Goal: Task Accomplishment & Management: Manage account settings

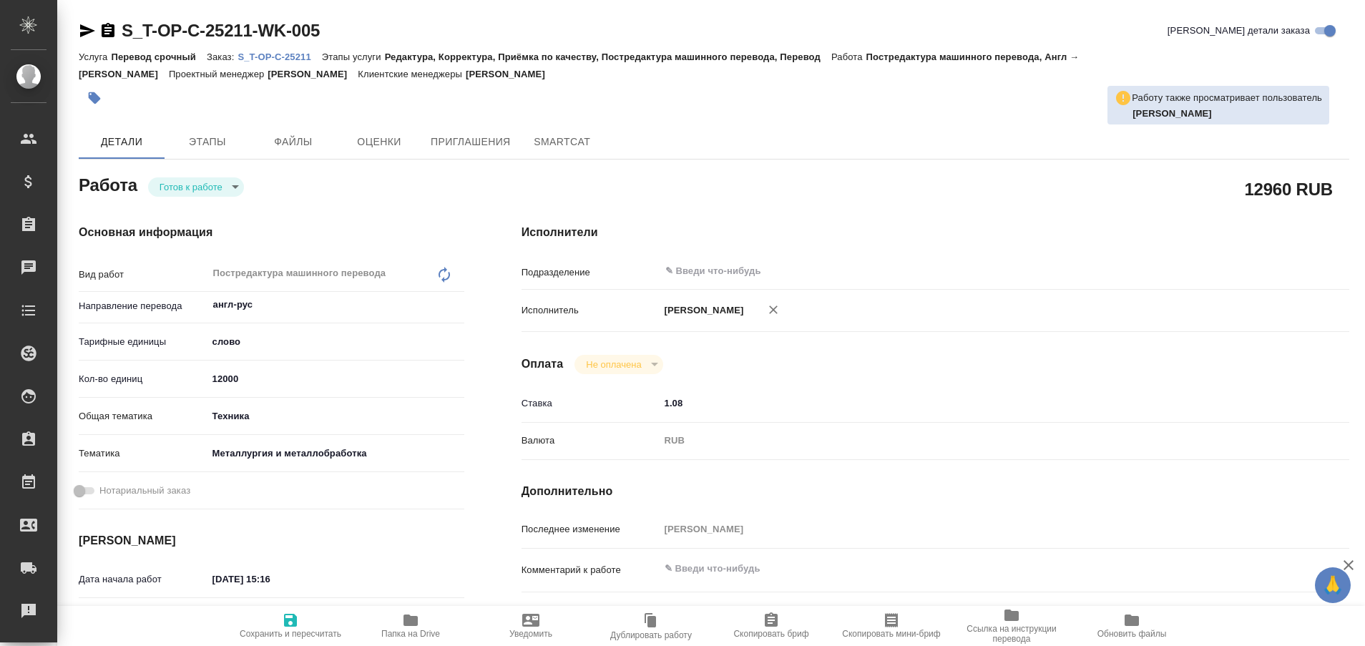
type textarea "x"
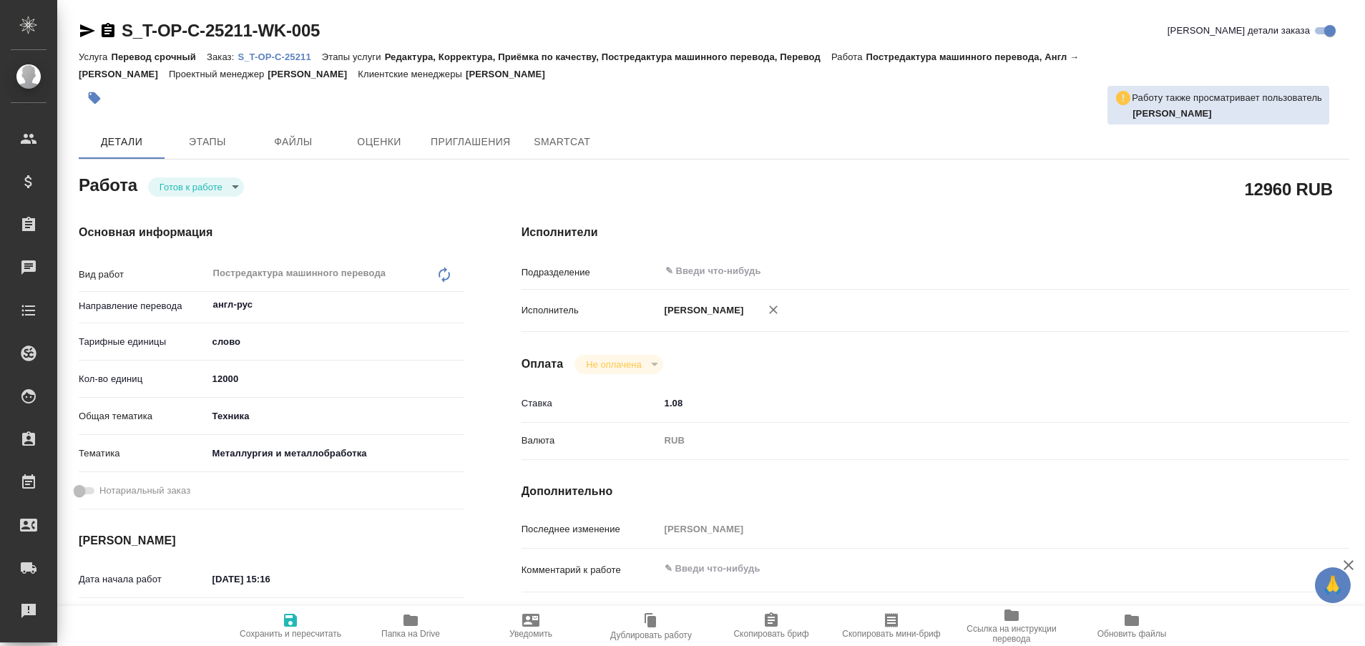
type textarea "x"
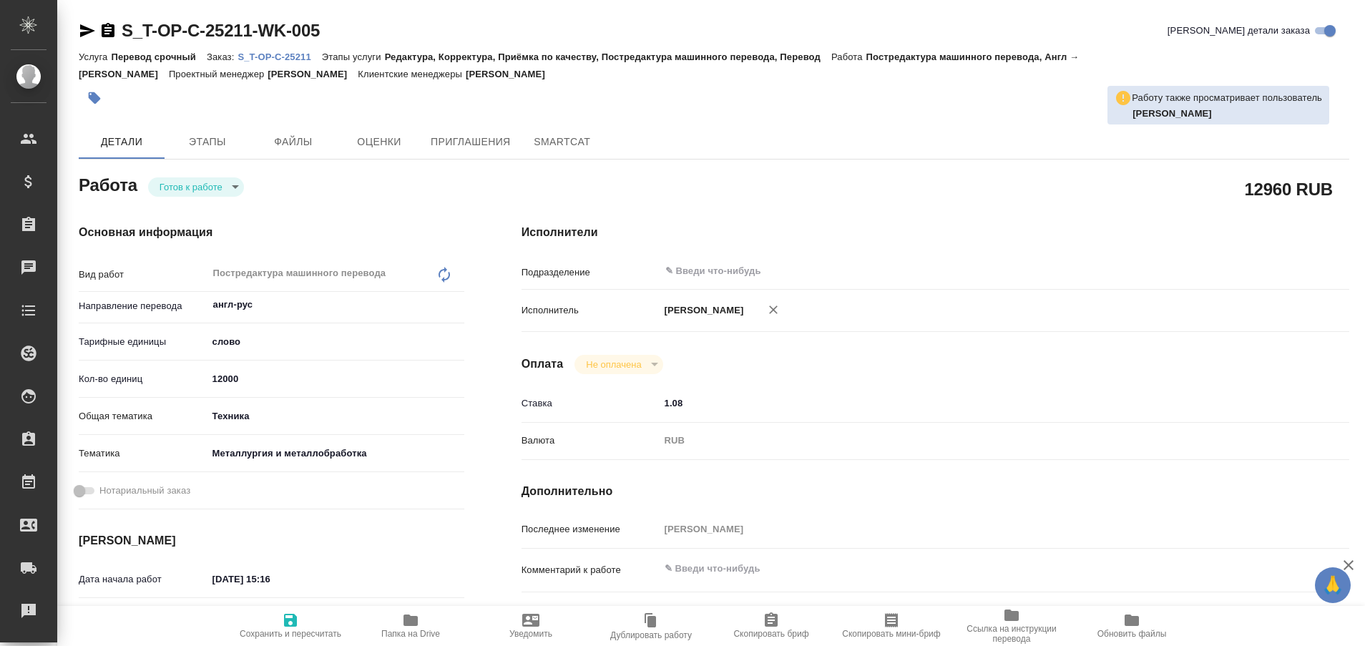
type textarea "x"
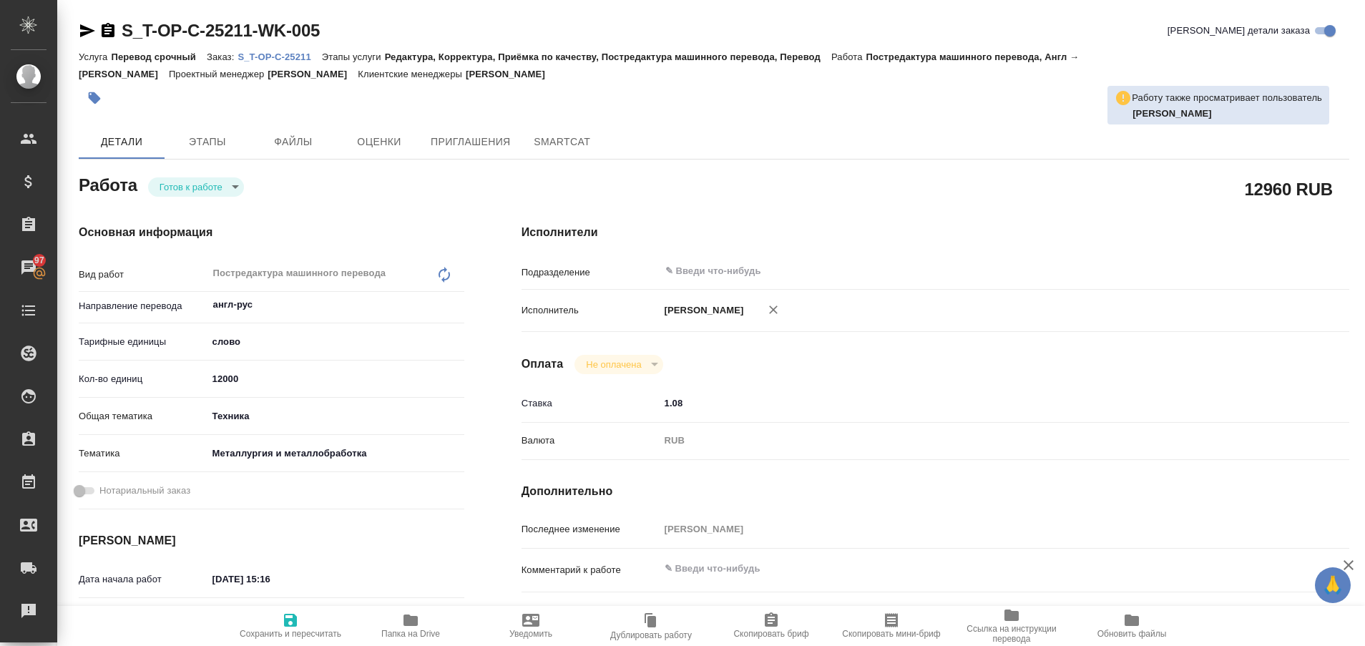
type textarea "x"
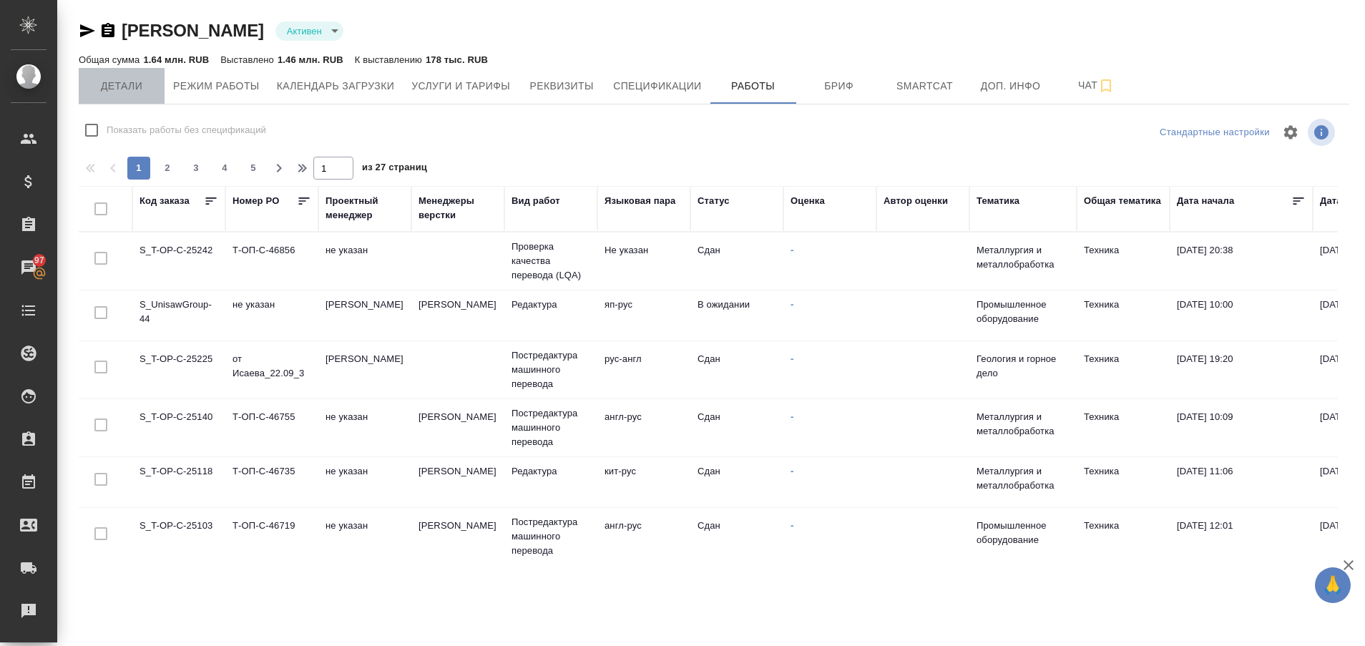
click at [127, 78] on span "Детали" at bounding box center [121, 86] width 69 height 18
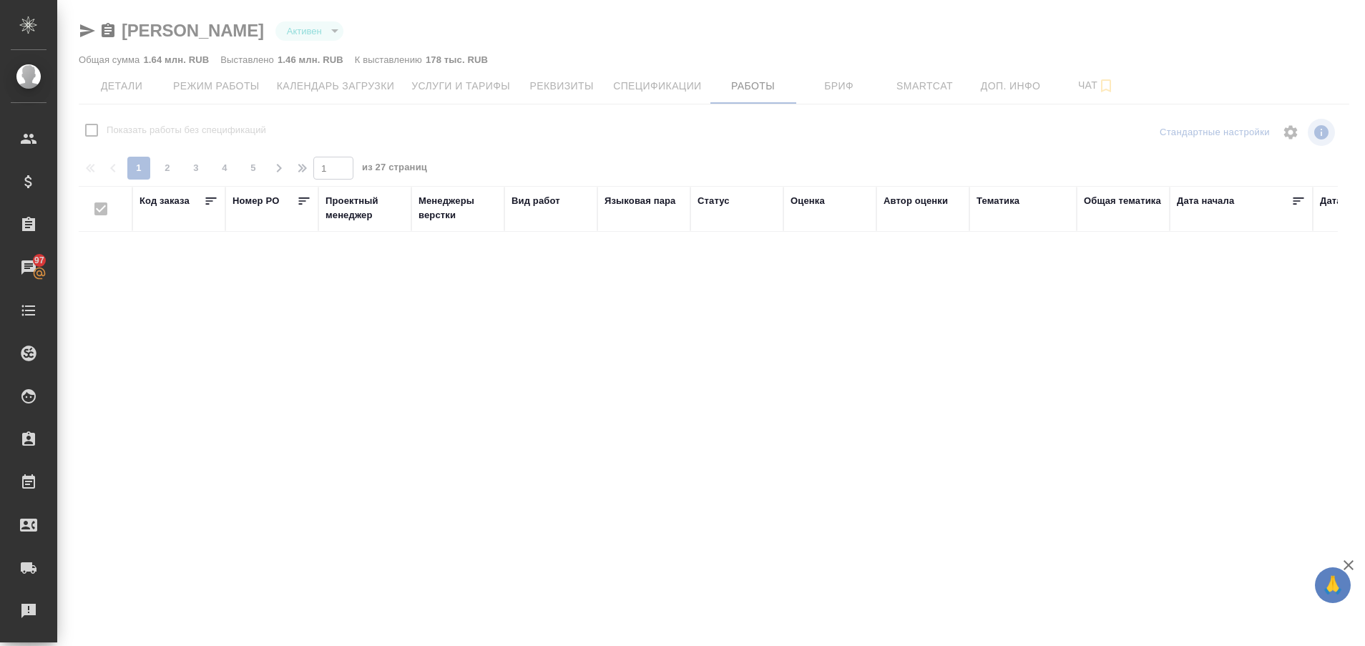
checkbox input "false"
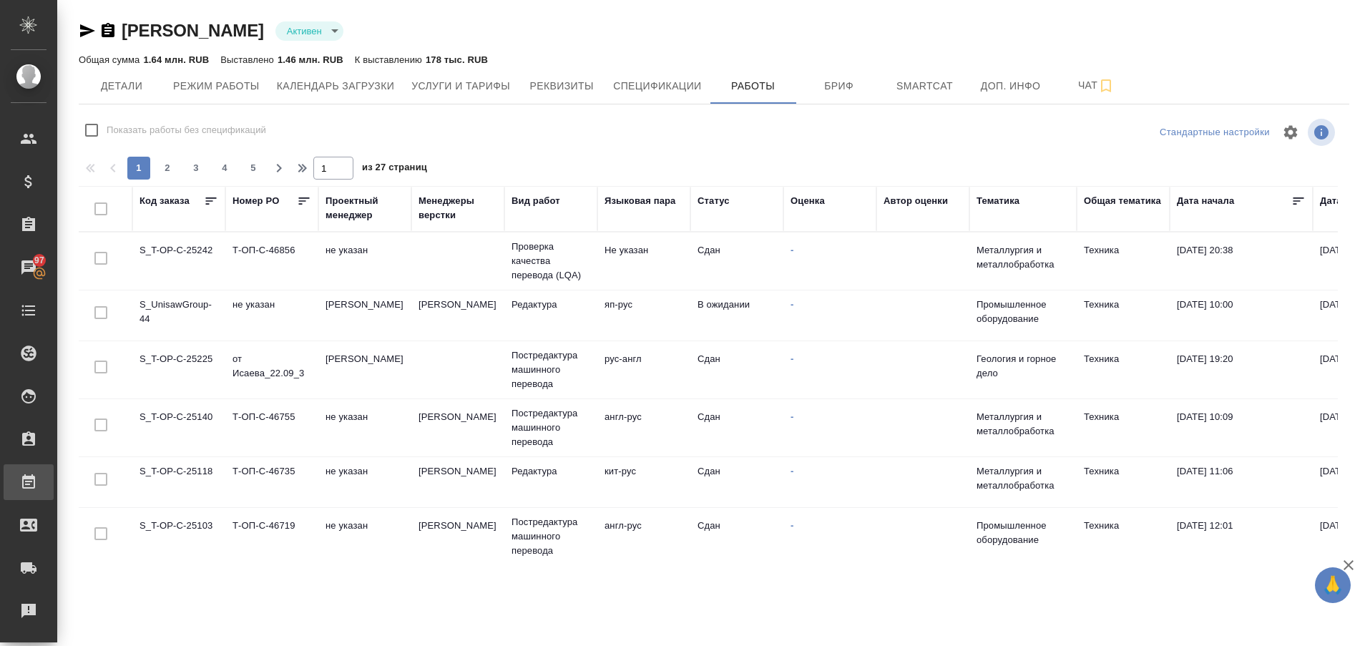
click at [29, 489] on div "Работы" at bounding box center [11, 481] width 36 height 21
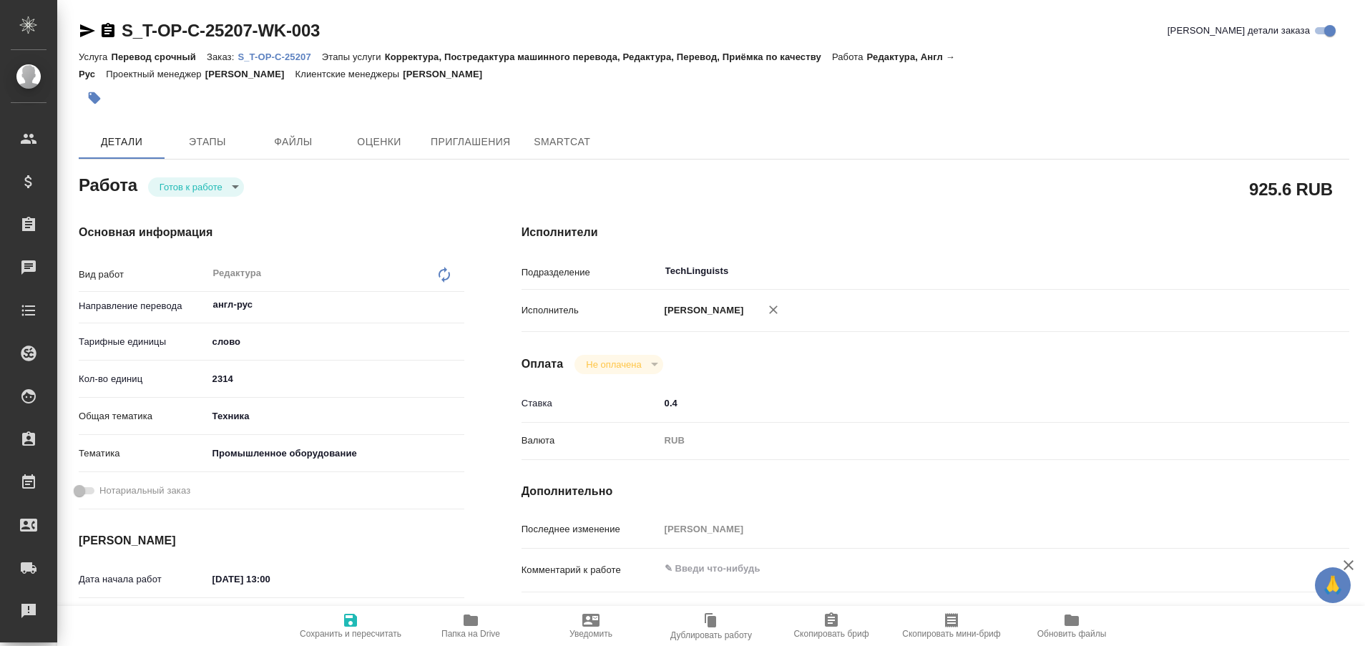
type textarea "x"
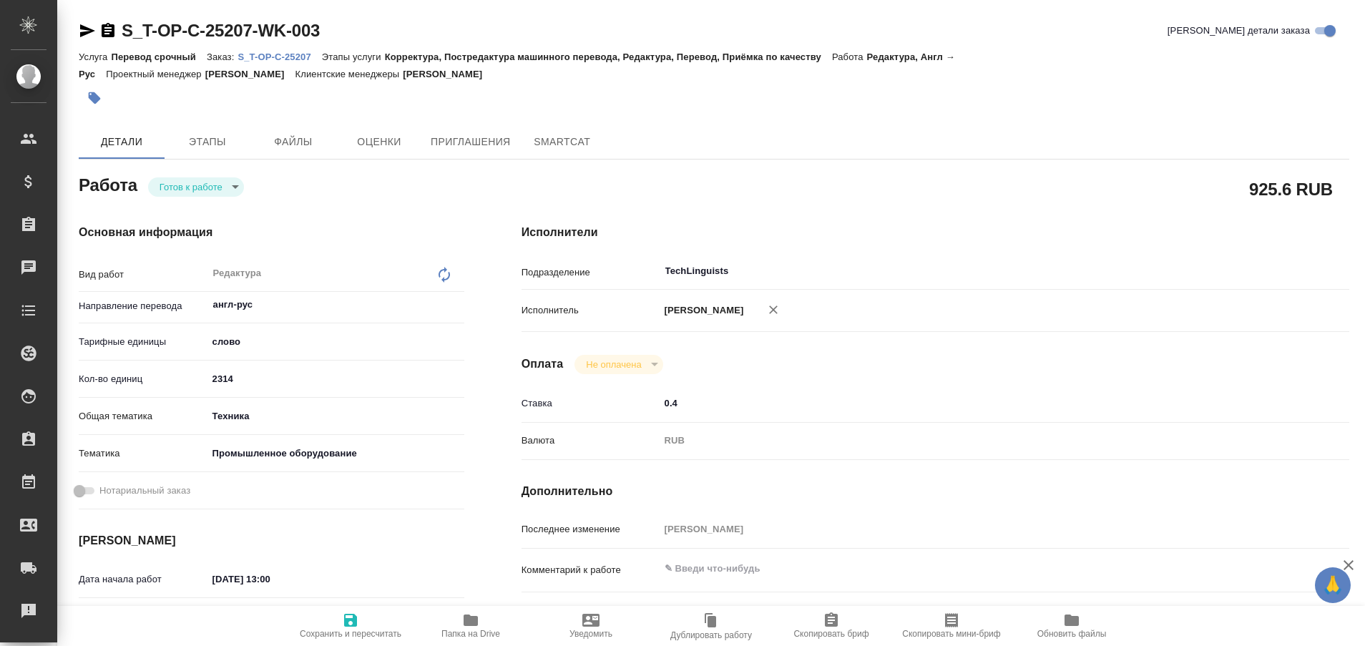
type textarea "x"
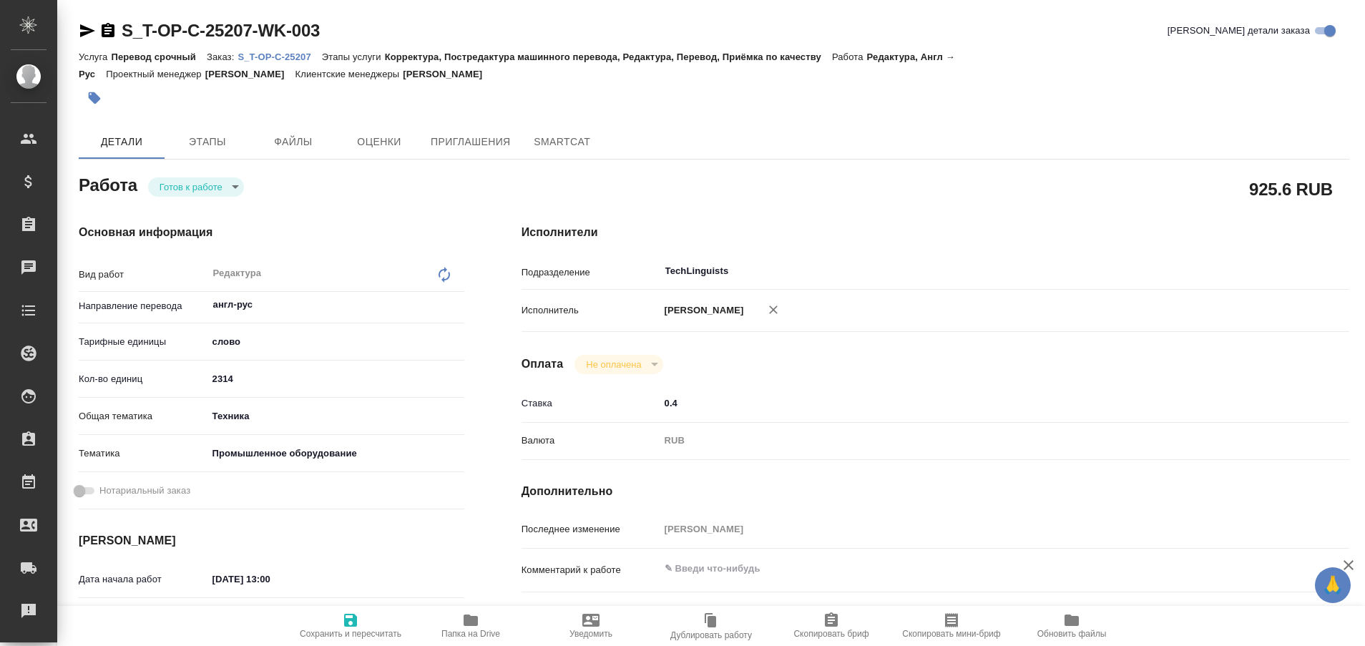
type textarea "x"
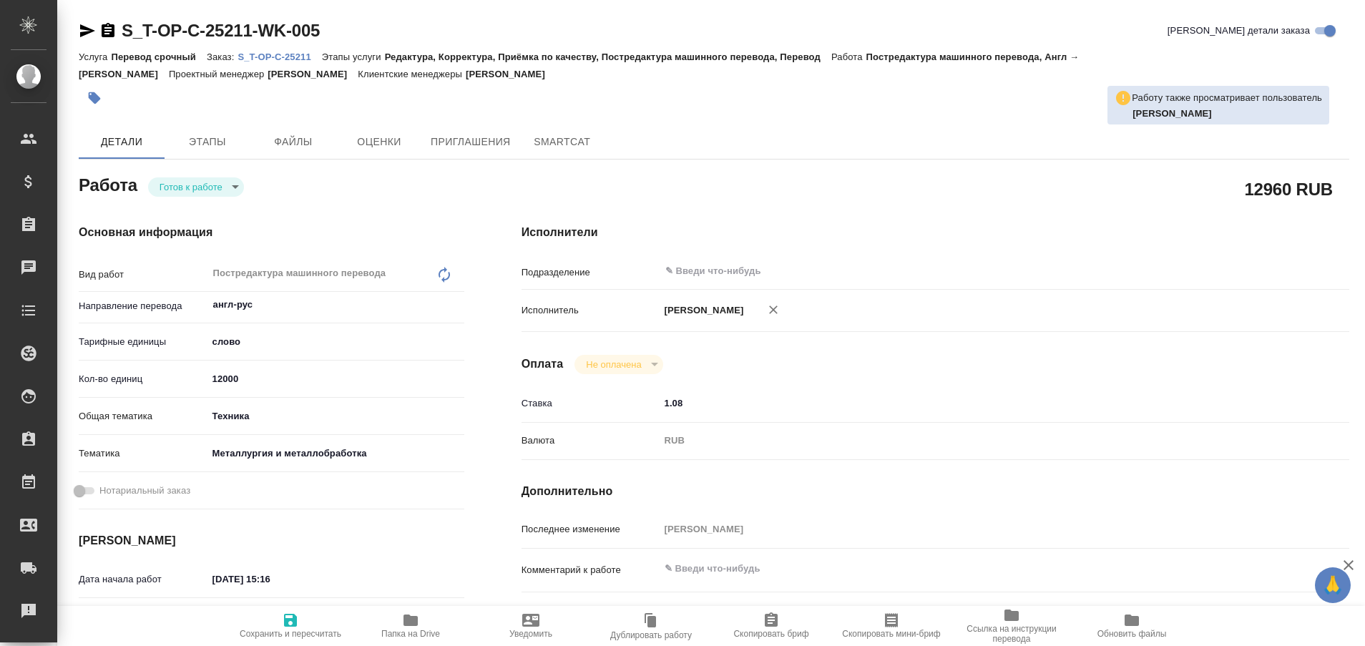
type textarea "x"
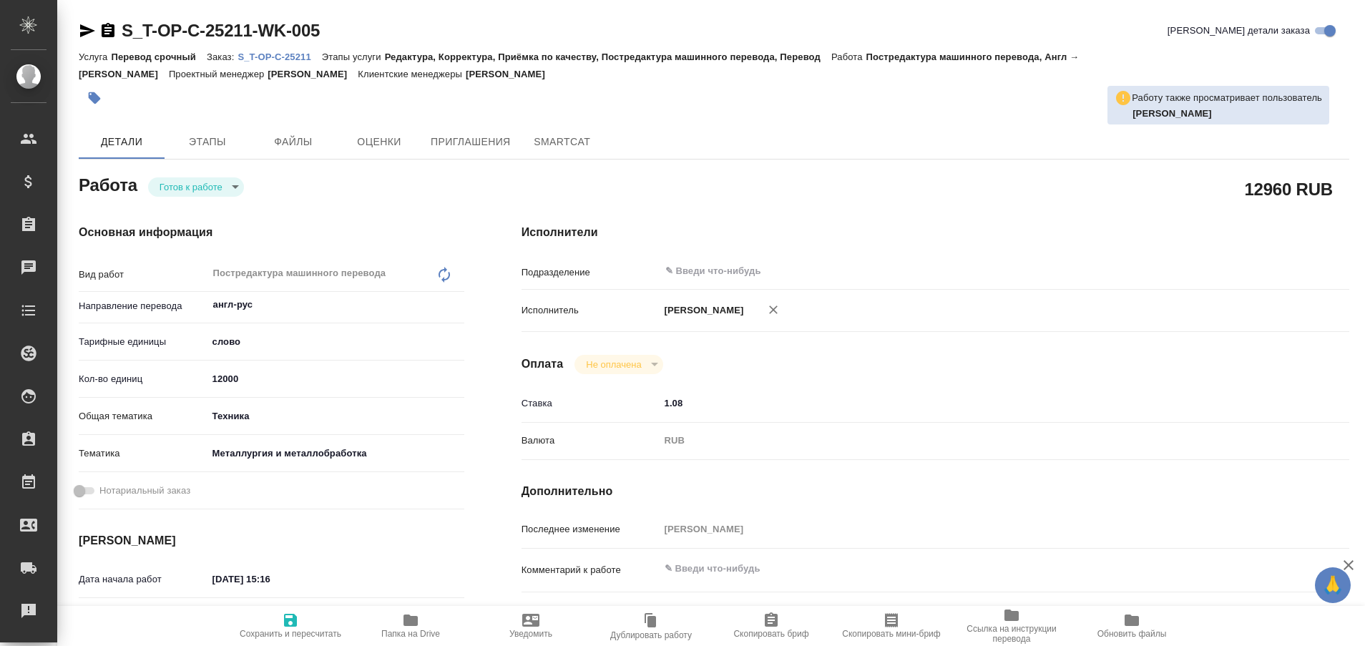
type textarea "x"
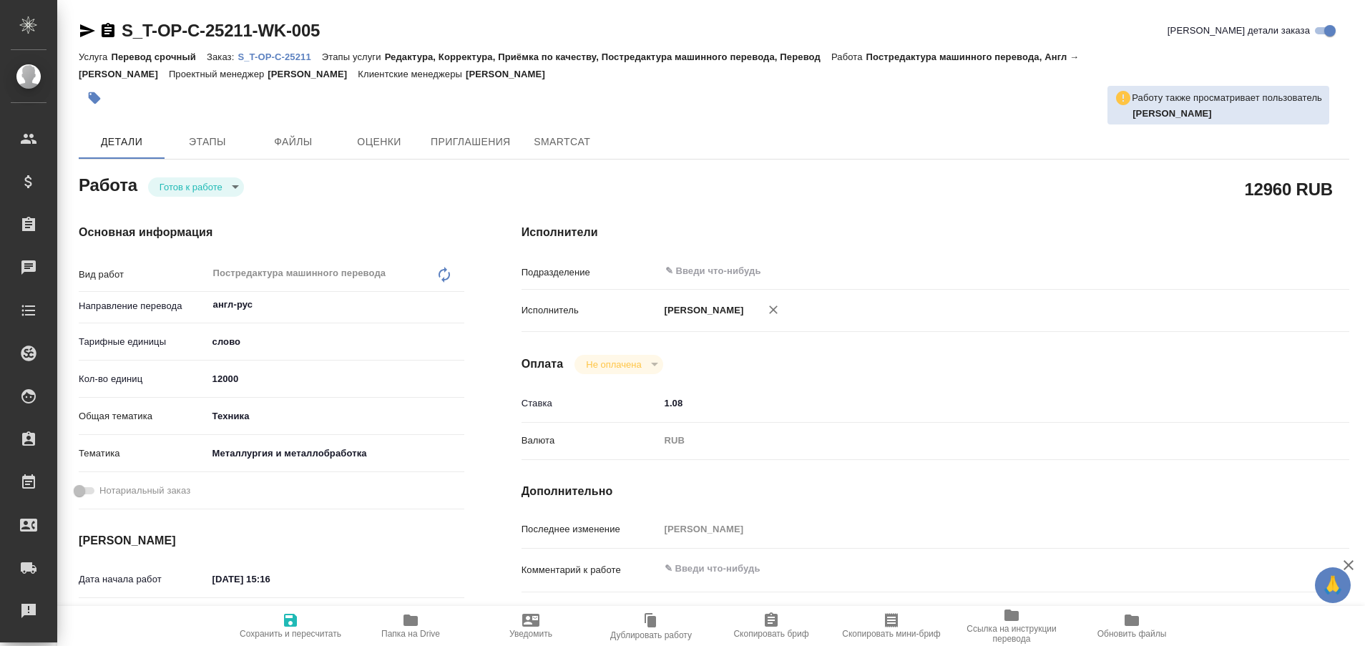
type textarea "x"
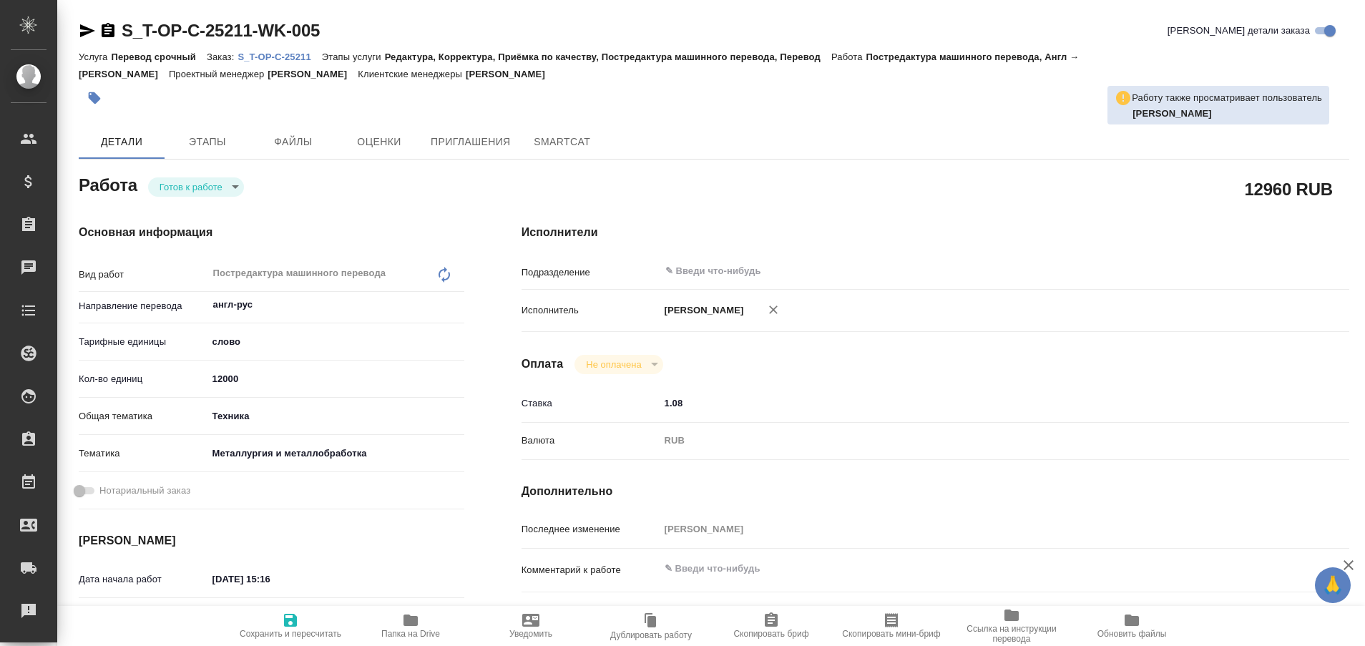
click at [274, 53] on p "S_T-OP-C-25211" at bounding box center [279, 57] width 84 height 11
type textarea "x"
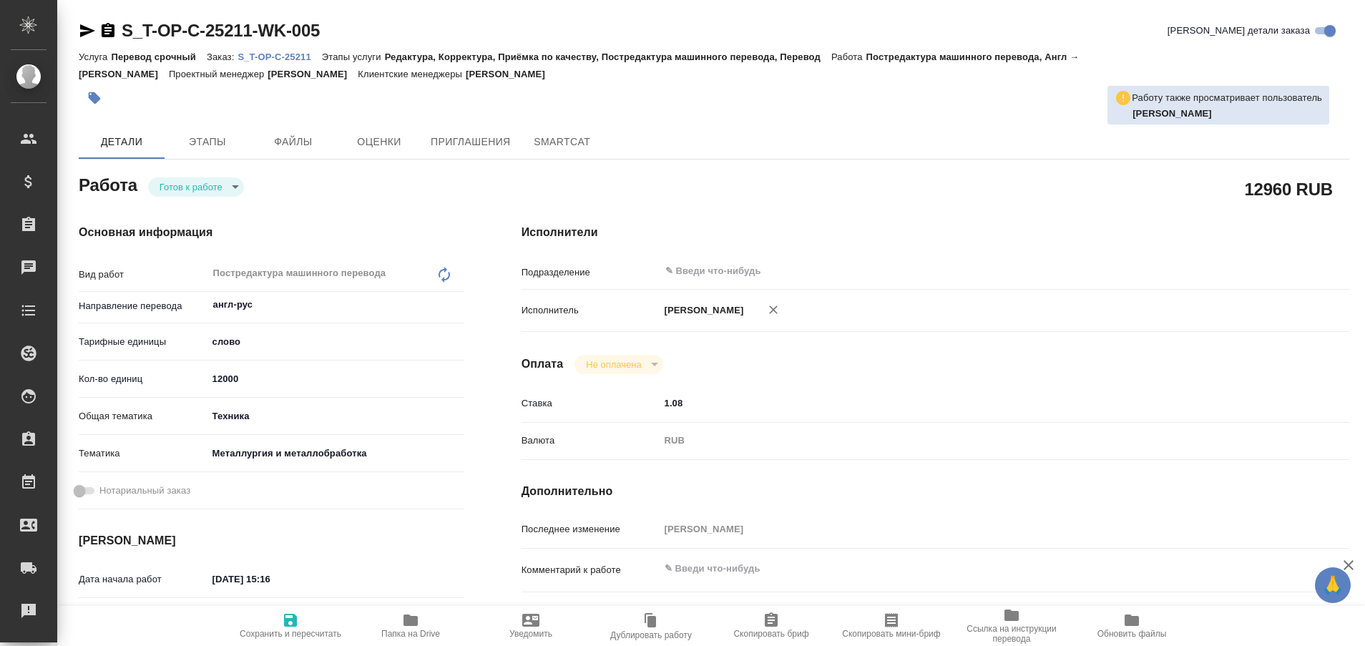
type textarea "x"
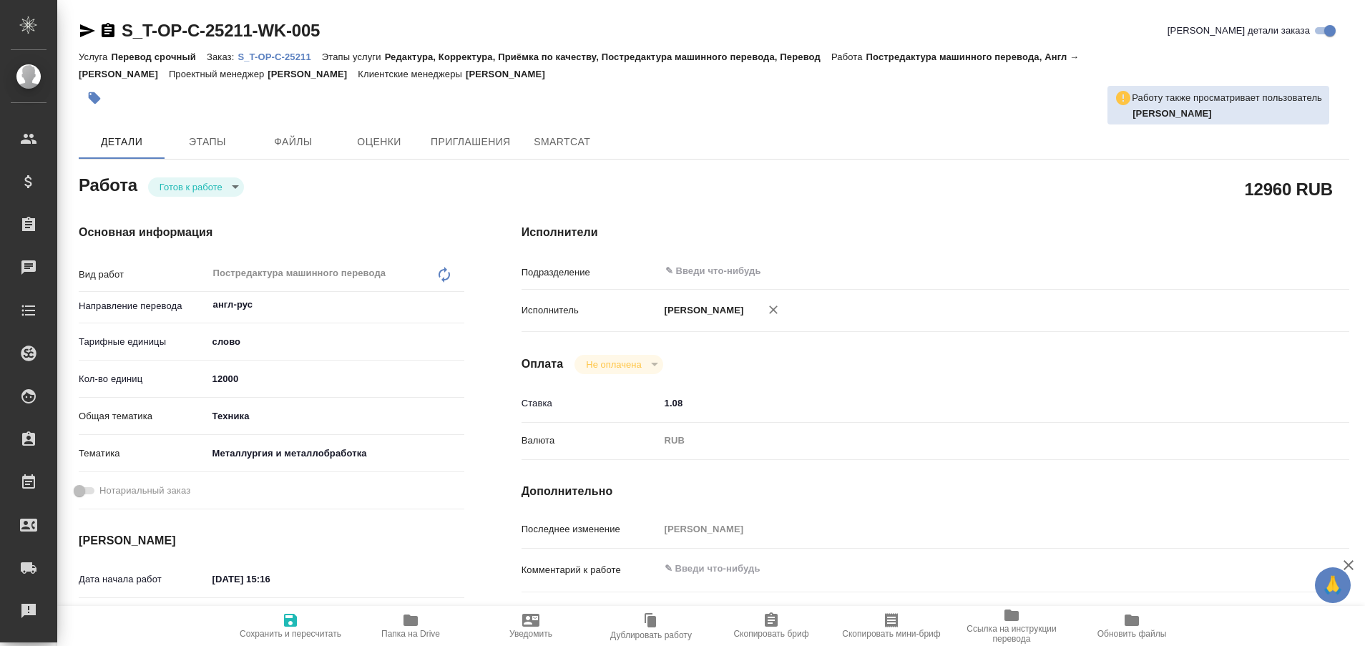
type textarea "x"
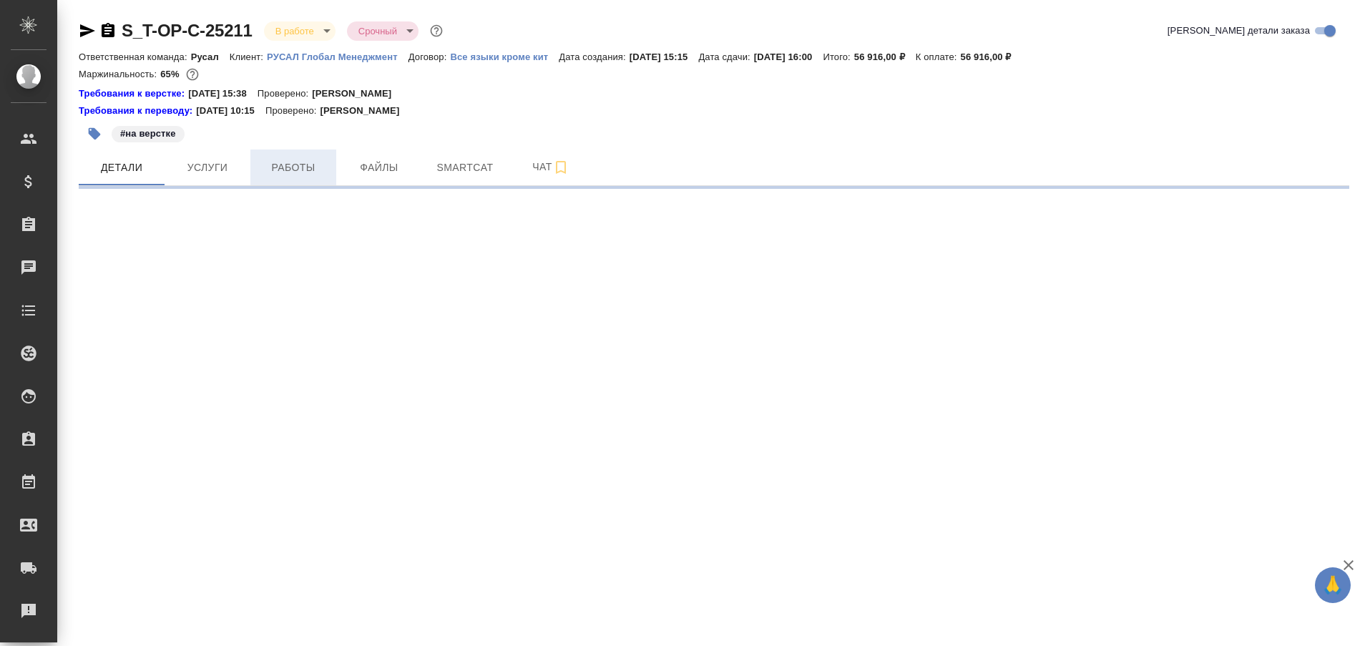
select select "RU"
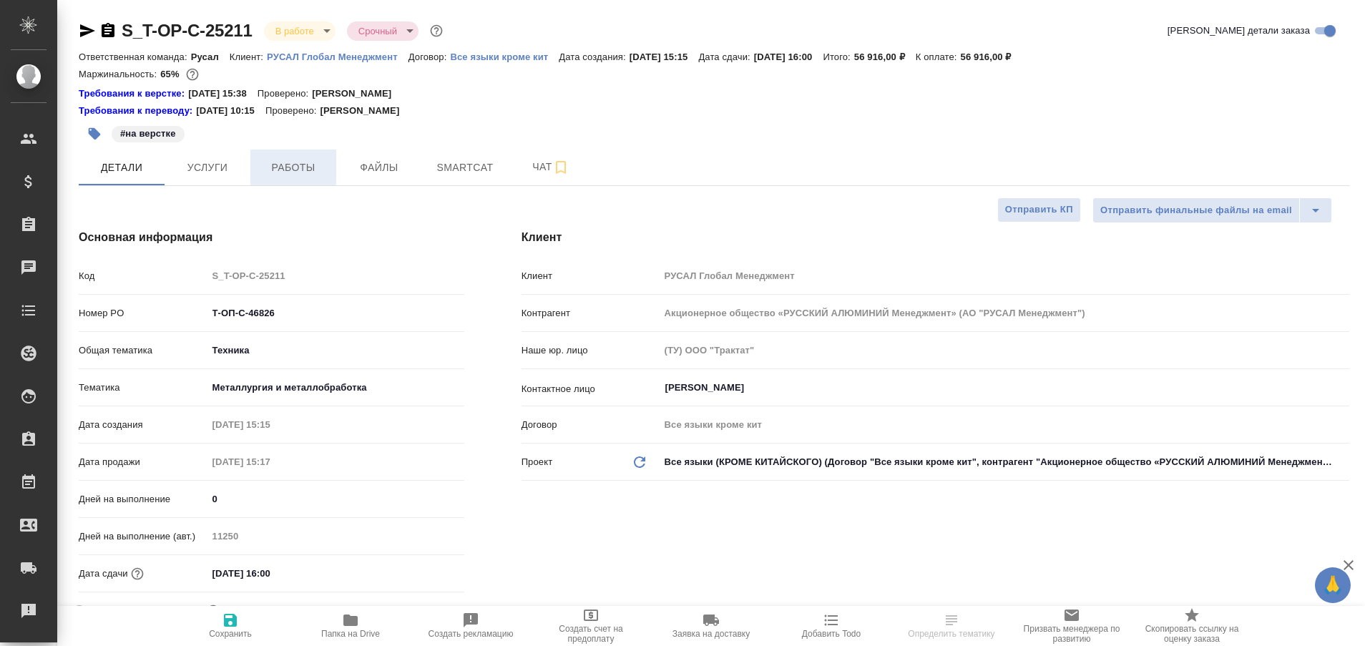
type textarea "x"
type input "[PERSON_NAME]"
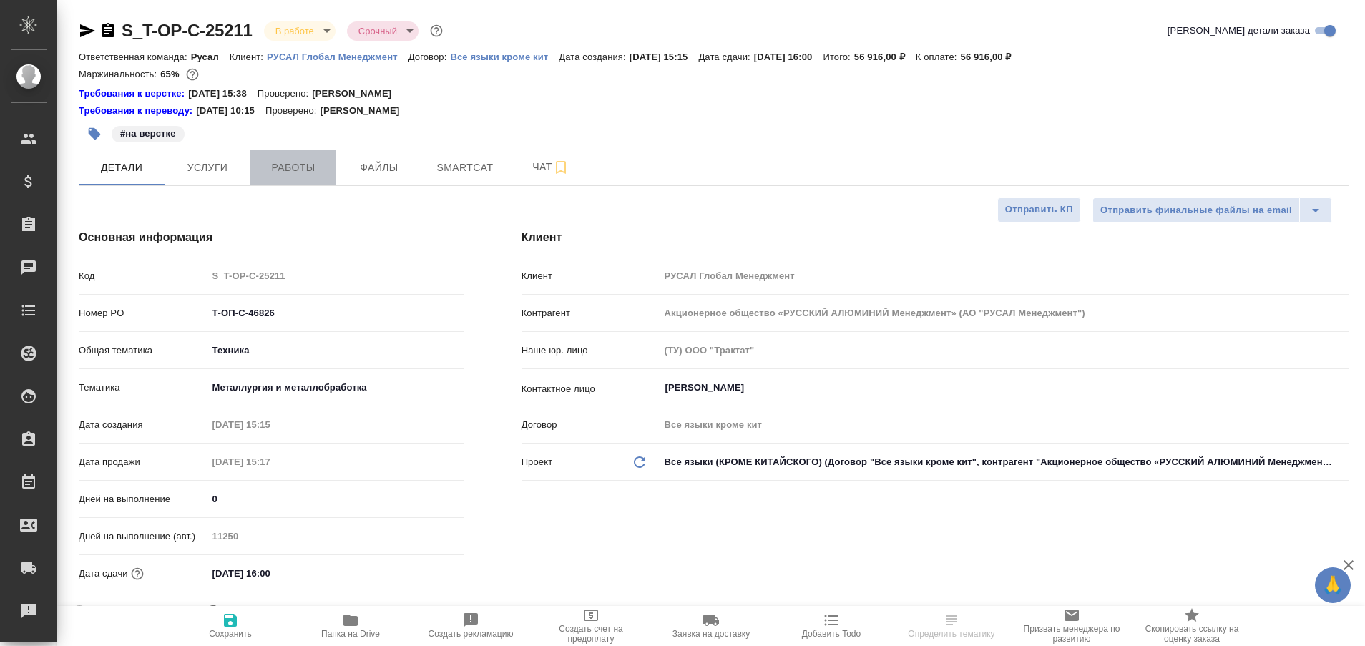
click at [300, 165] on span "Работы" at bounding box center [293, 168] width 69 height 18
type textarea "x"
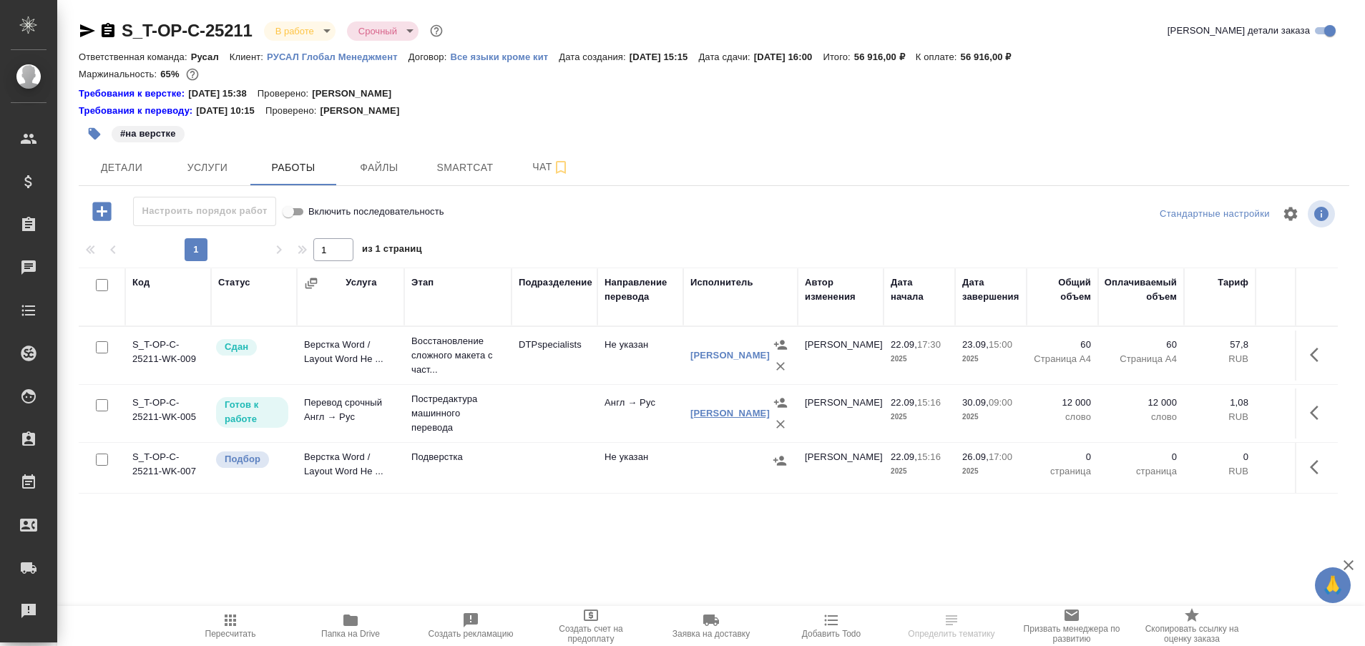
click at [711, 416] on link "МАНГУЛ [PERSON_NAME]" at bounding box center [729, 413] width 79 height 11
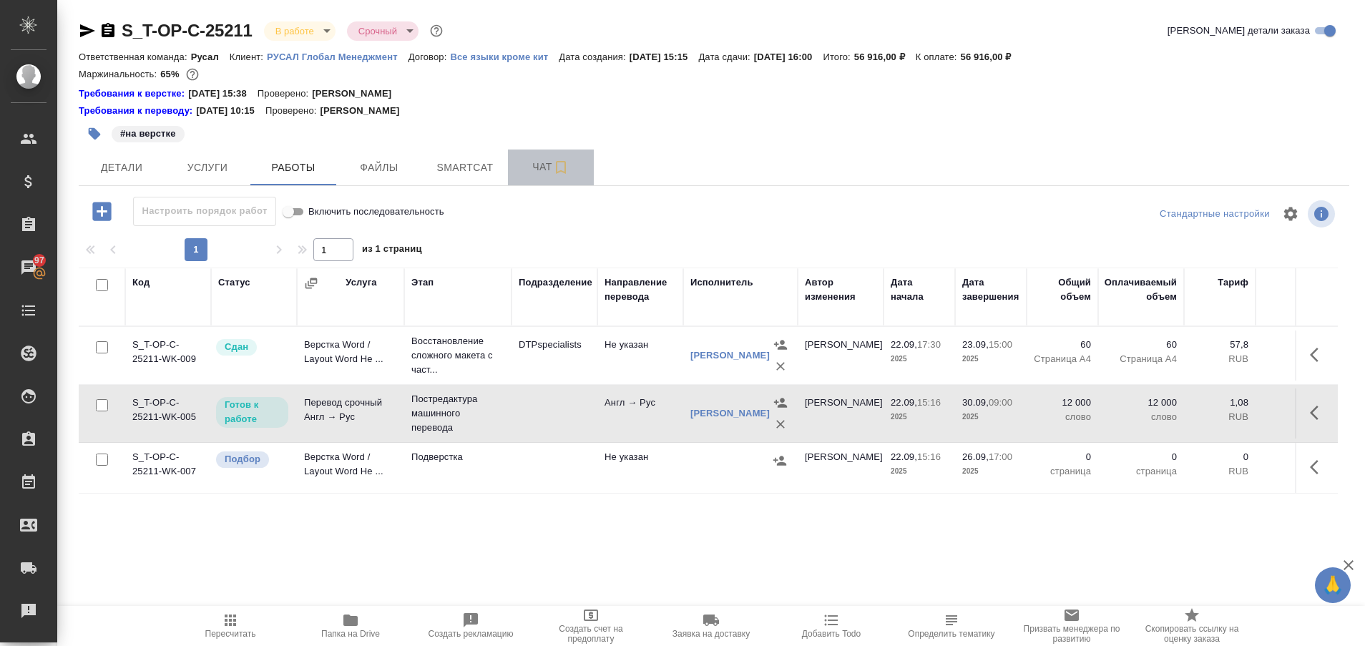
click at [528, 170] on span "Чат" at bounding box center [550, 167] width 69 height 18
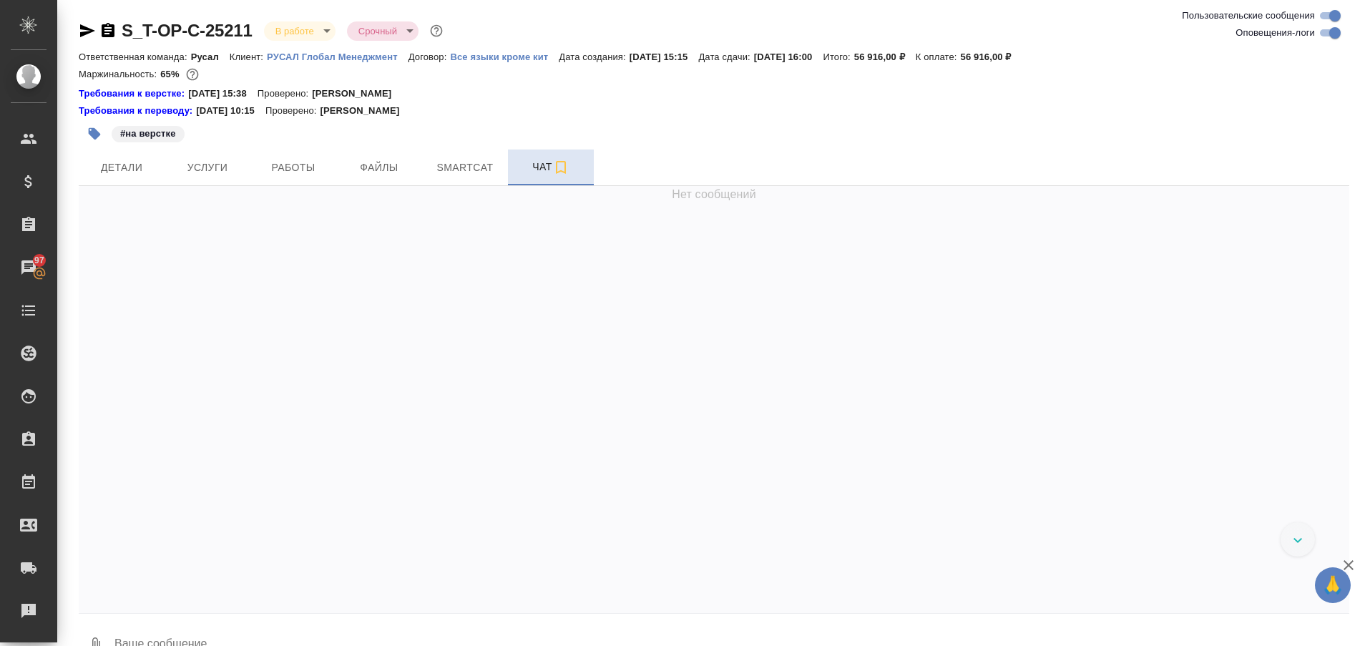
scroll to position [6328, 0]
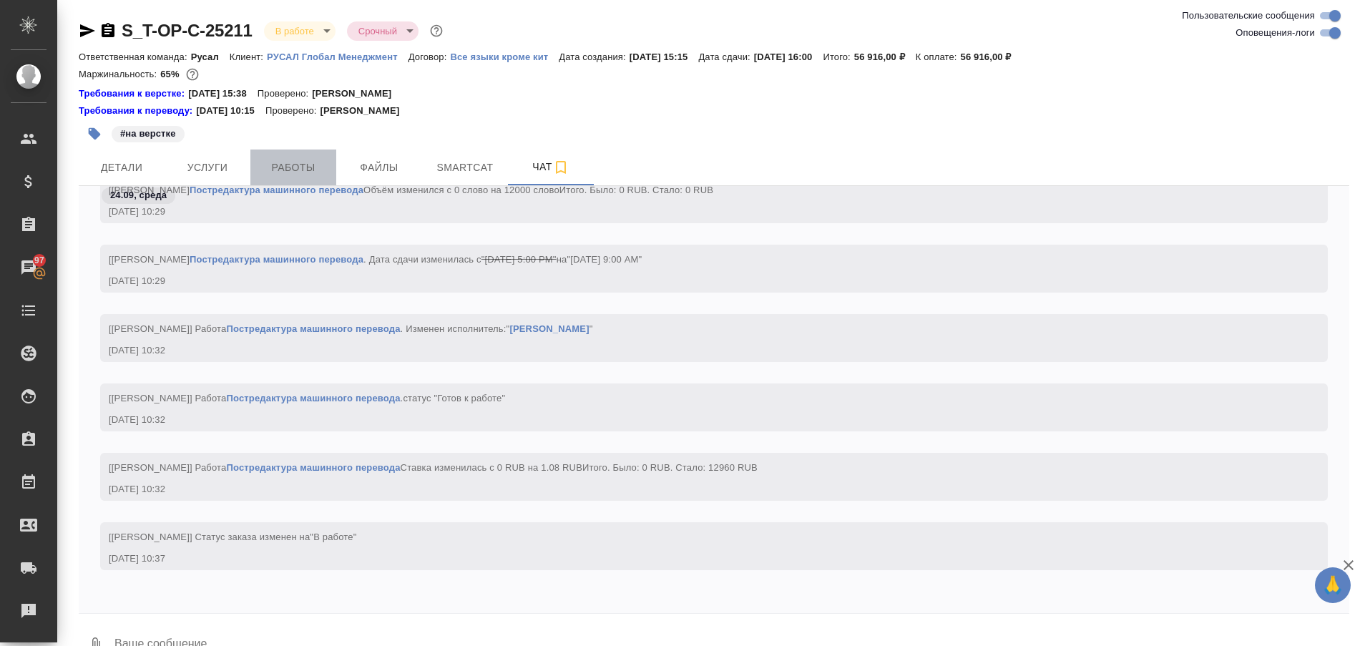
click at [308, 166] on span "Работы" at bounding box center [293, 168] width 69 height 18
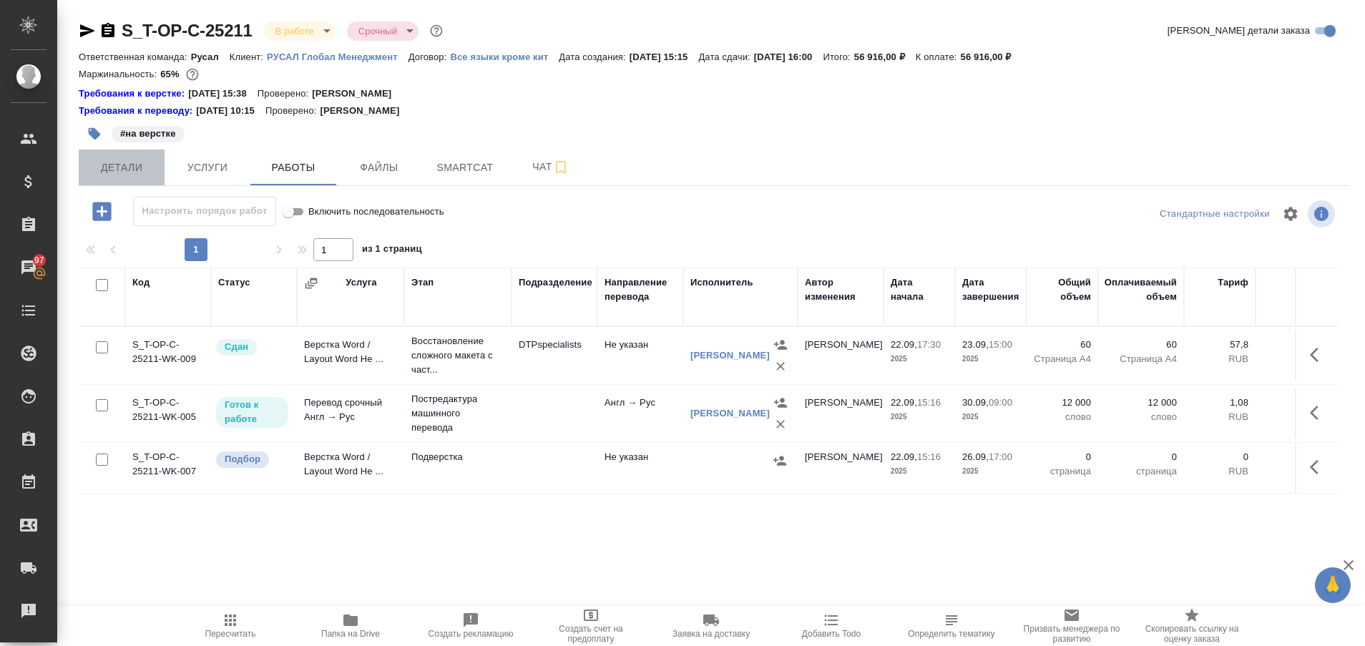
click at [138, 176] on span "Детали" at bounding box center [121, 168] width 69 height 18
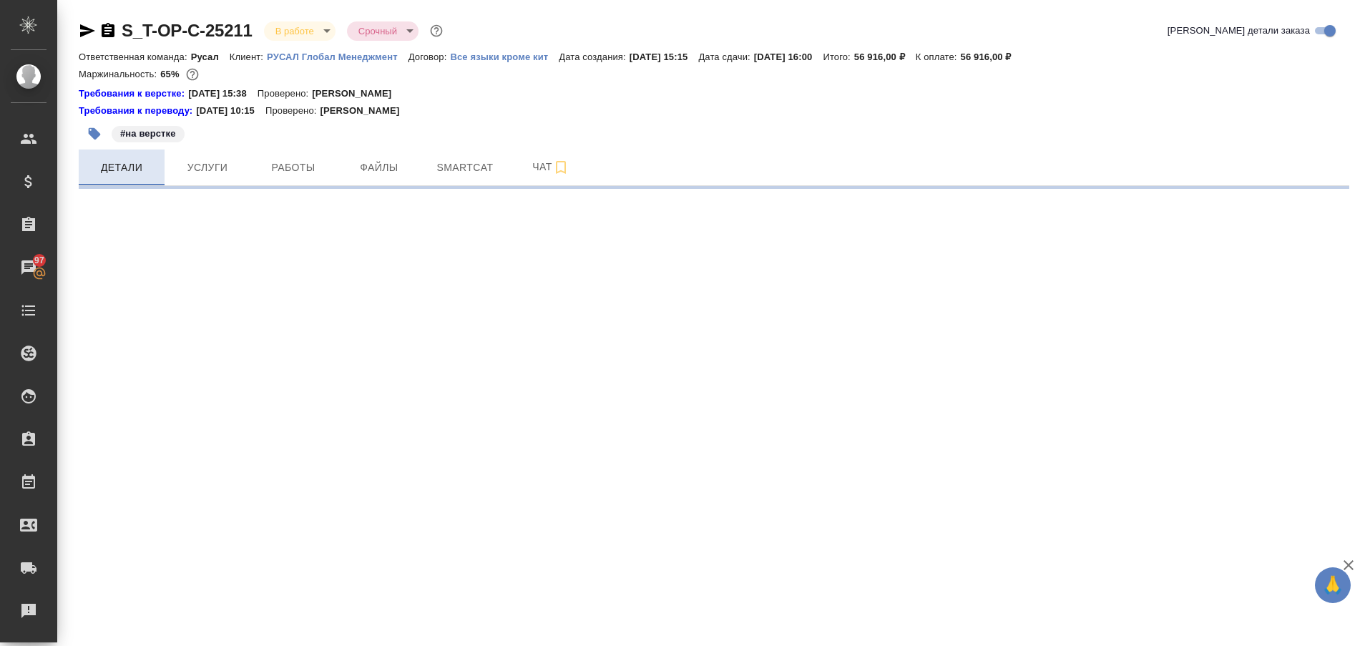
select select "RU"
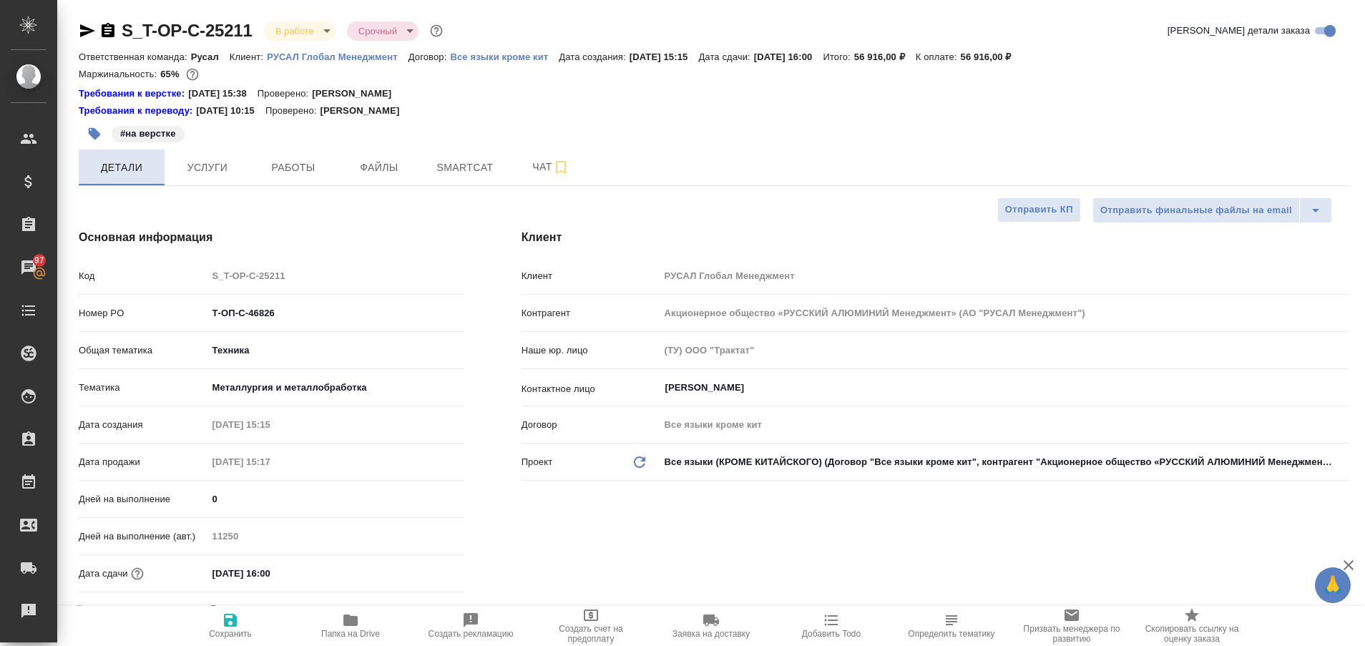
type textarea "x"
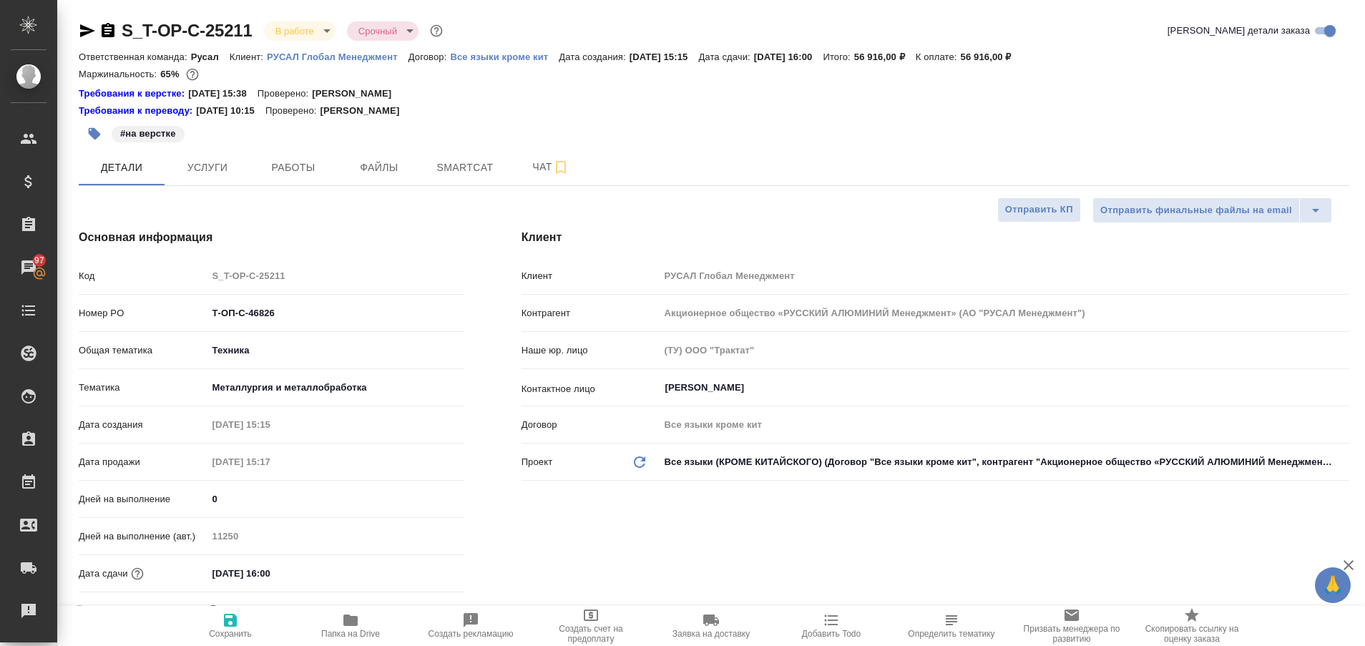
type textarea "x"
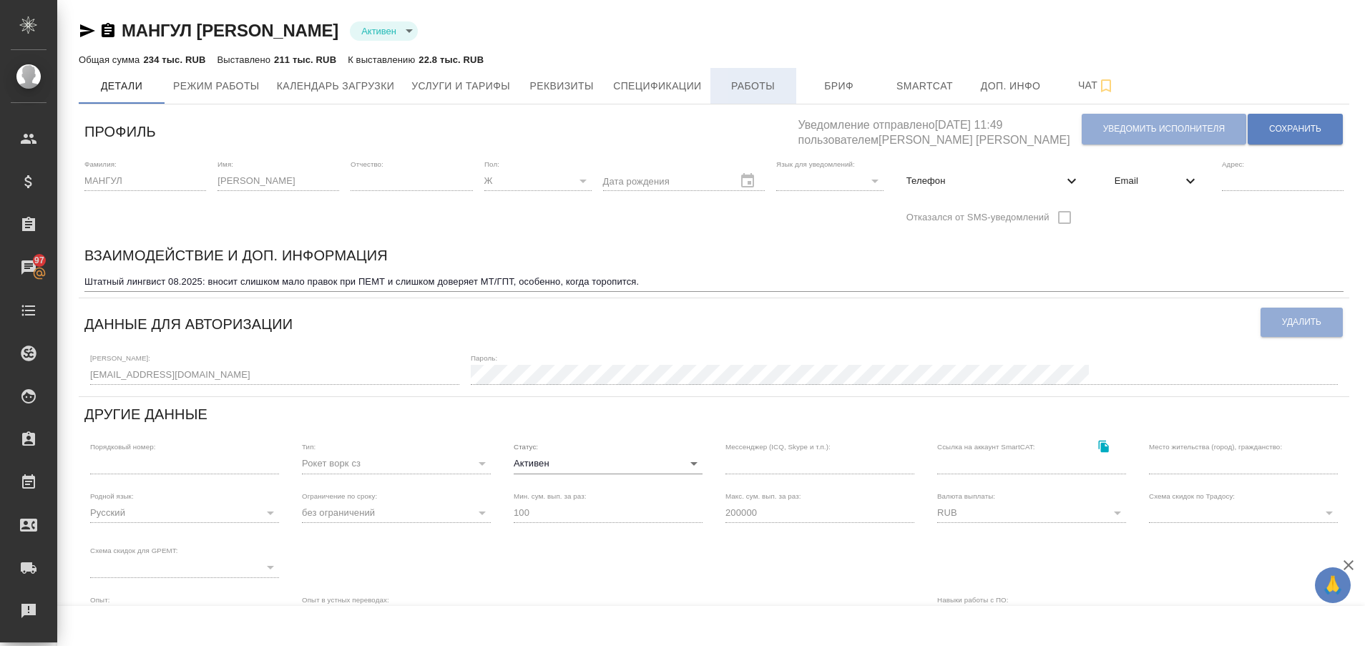
click at [759, 77] on span "Работы" at bounding box center [753, 86] width 69 height 18
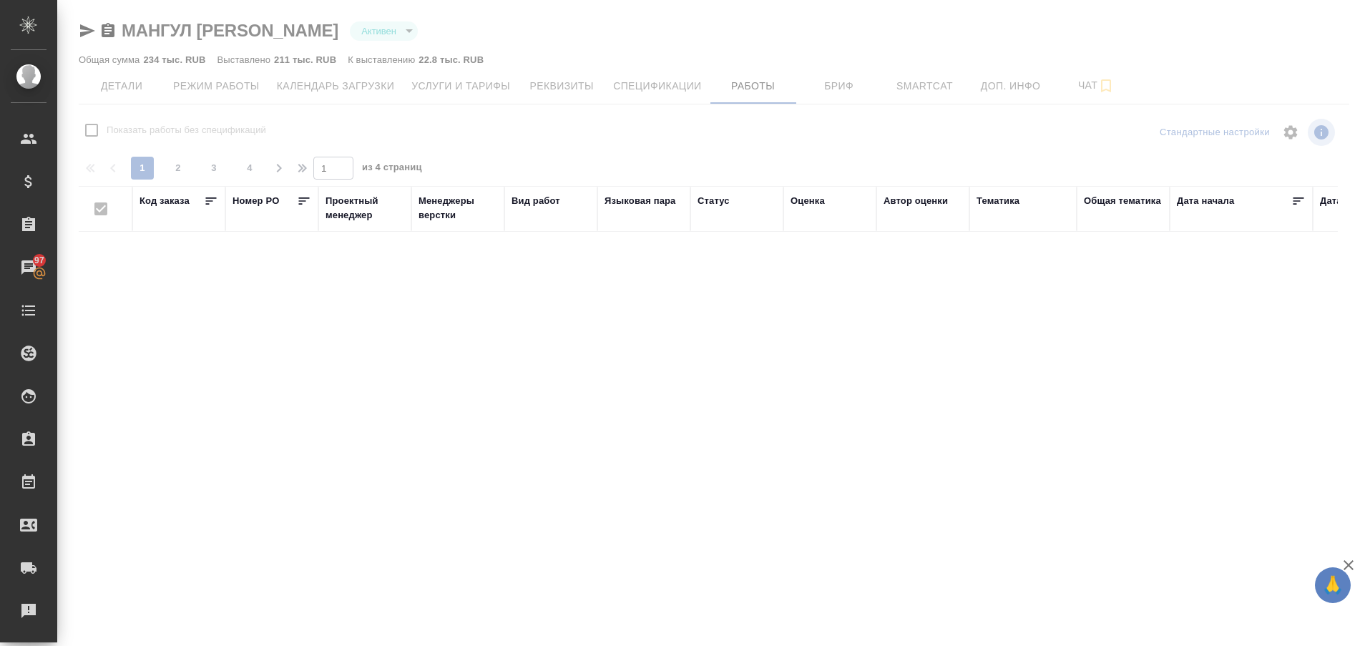
checkbox input "false"
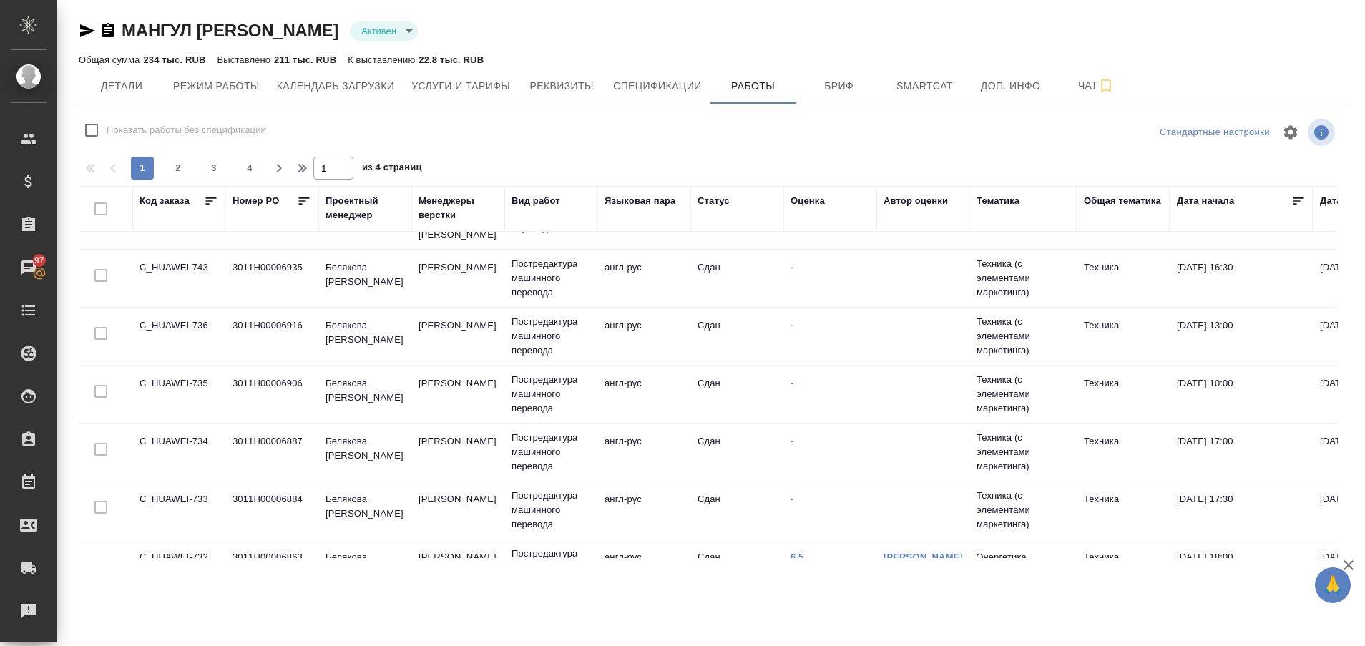
scroll to position [1111, 0]
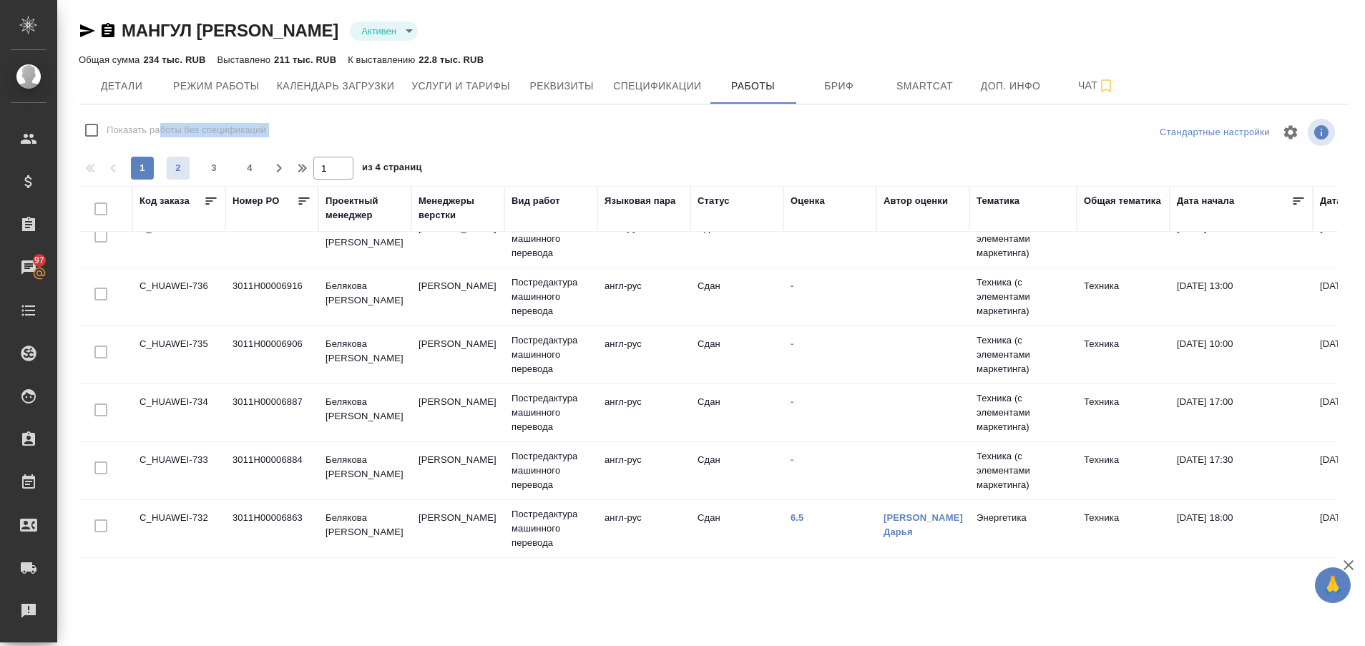
drag, startPoint x: 157, startPoint y: 143, endPoint x: 177, endPoint y: 165, distance: 28.9
click at [177, 165] on div "Показать работы без спецификаций Стандартные настройки 1 2 3 4 1 из 4 страниц К…" at bounding box center [714, 336] width 1270 height 443
click at [177, 165] on span "2" at bounding box center [178, 168] width 23 height 14
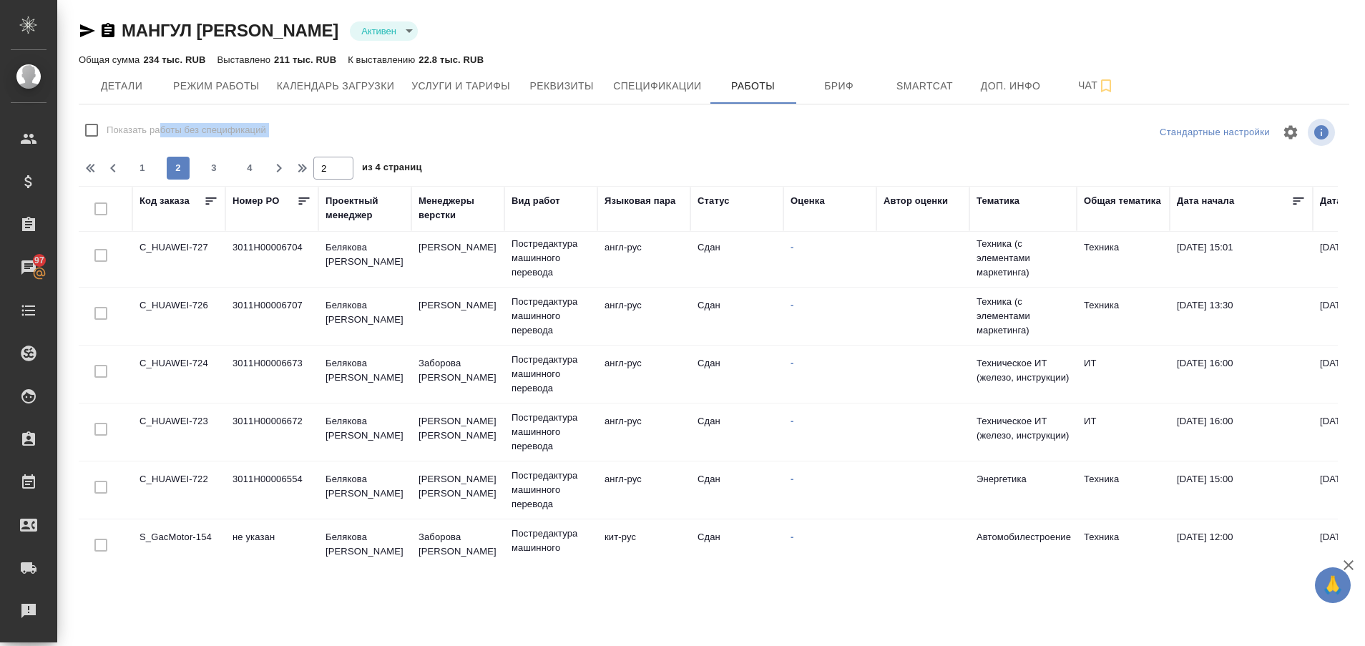
scroll to position [0, 0]
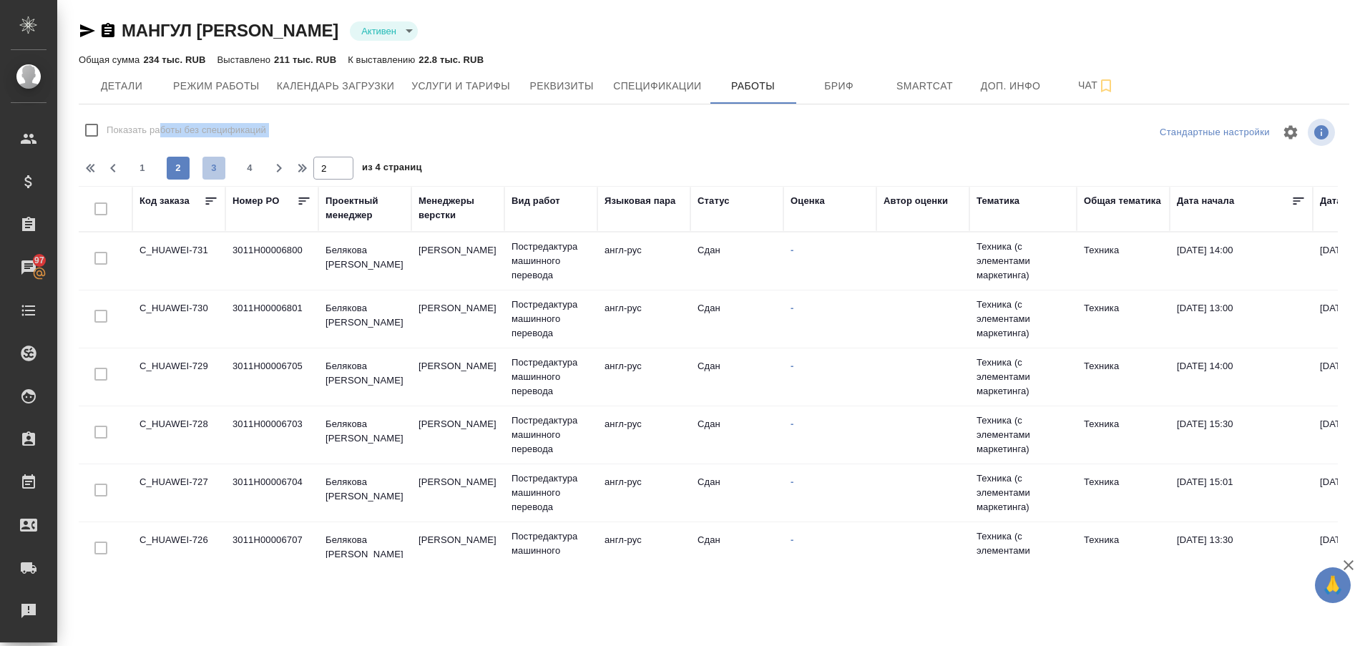
click at [212, 163] on span "3" at bounding box center [213, 168] width 23 height 14
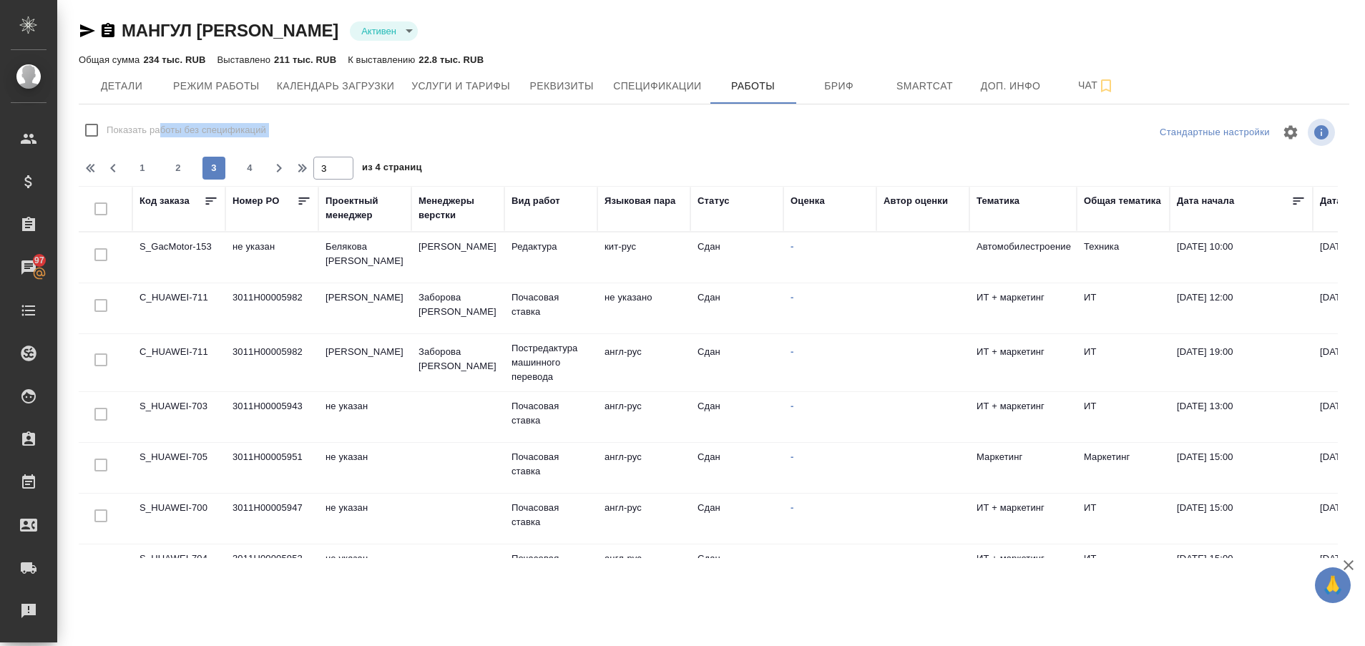
click at [393, 116] on div "Показать работы без спецификаций" at bounding box center [290, 130] width 423 height 30
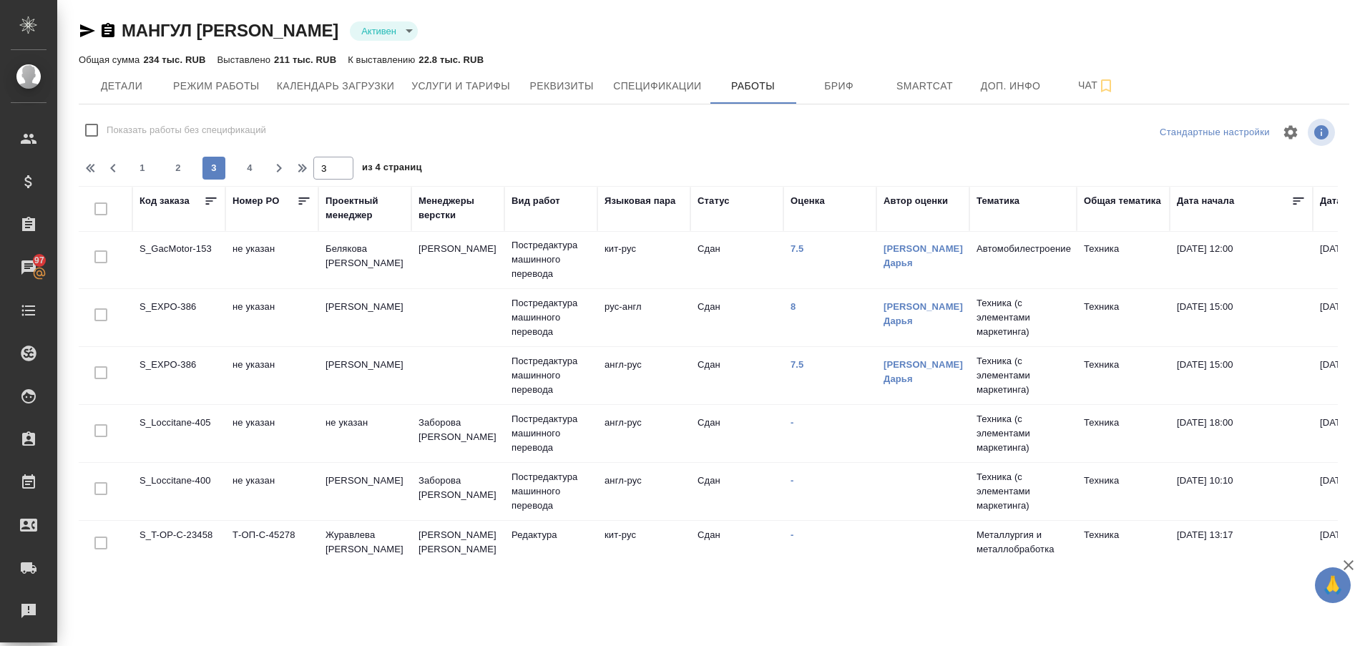
scroll to position [1054, 0]
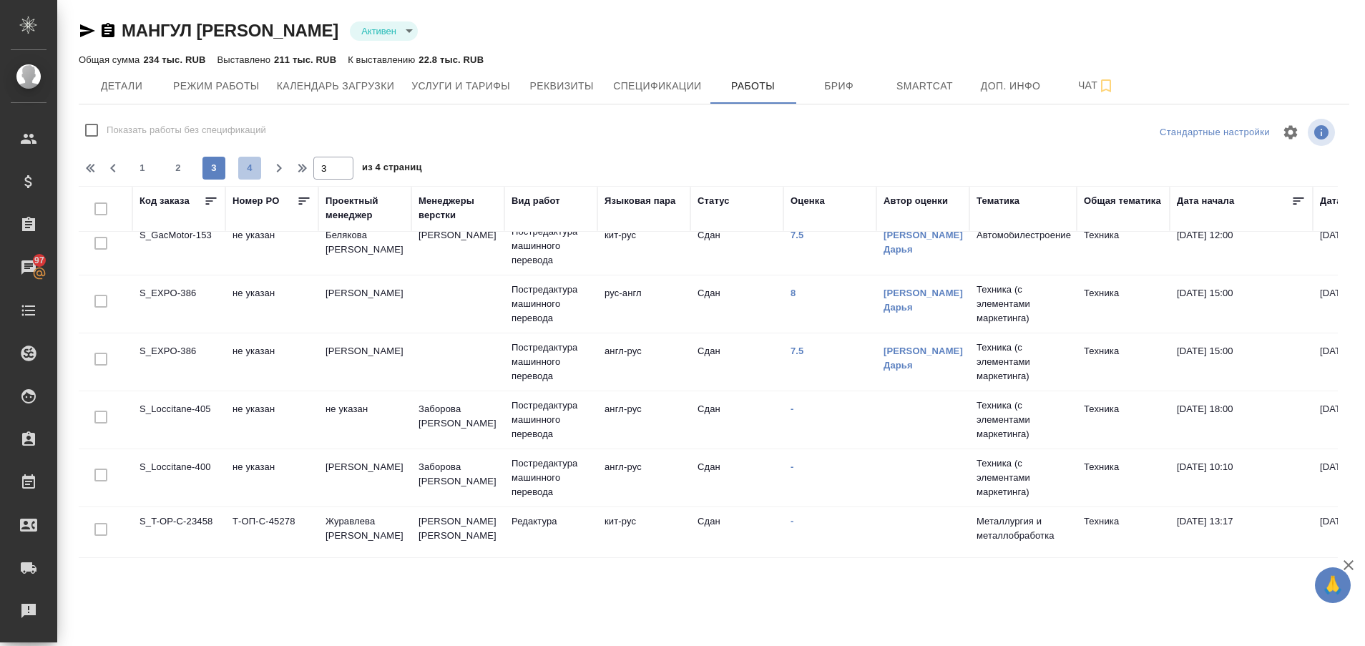
click at [248, 170] on span "4" at bounding box center [249, 168] width 23 height 14
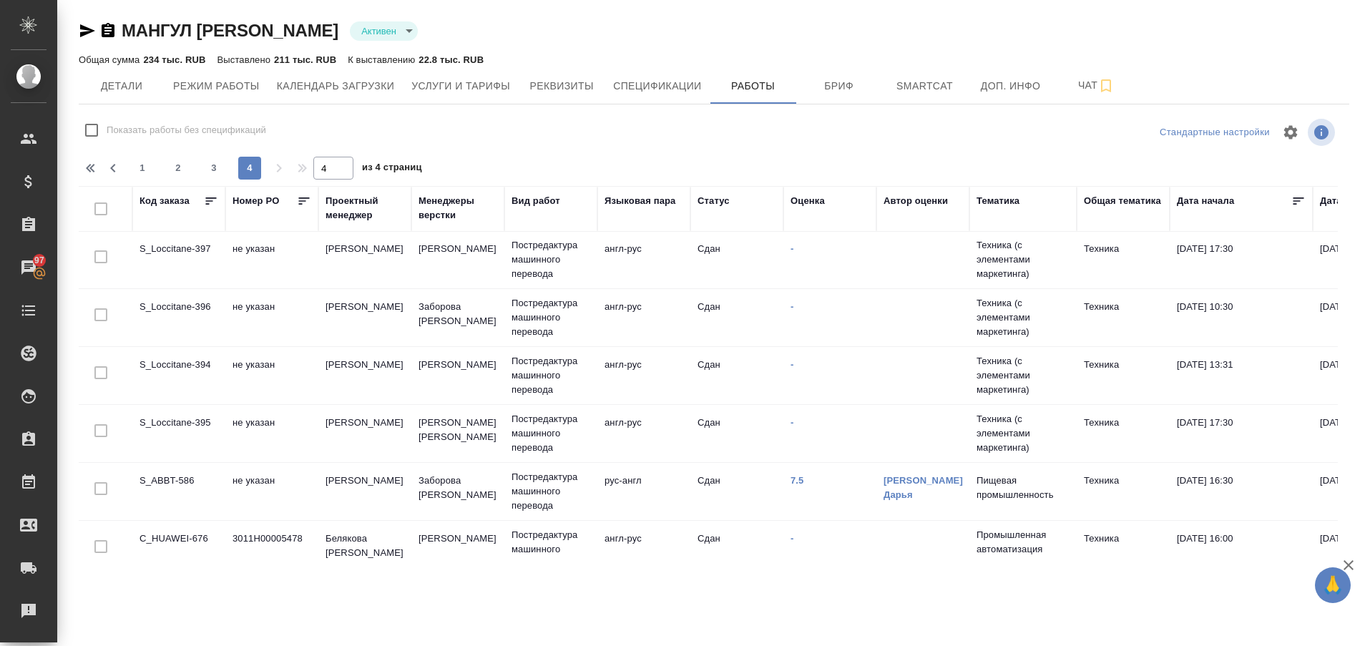
scroll to position [0, 0]
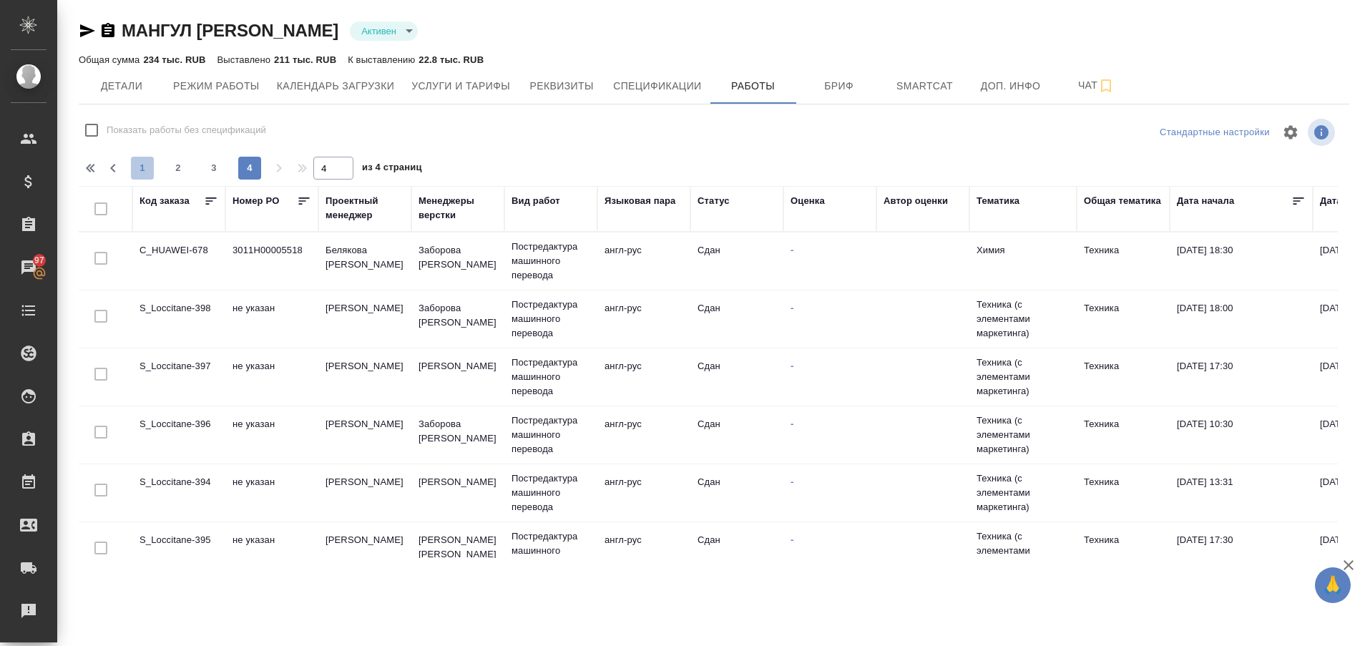
click at [138, 165] on span "1" at bounding box center [142, 168] width 23 height 14
type input "1"
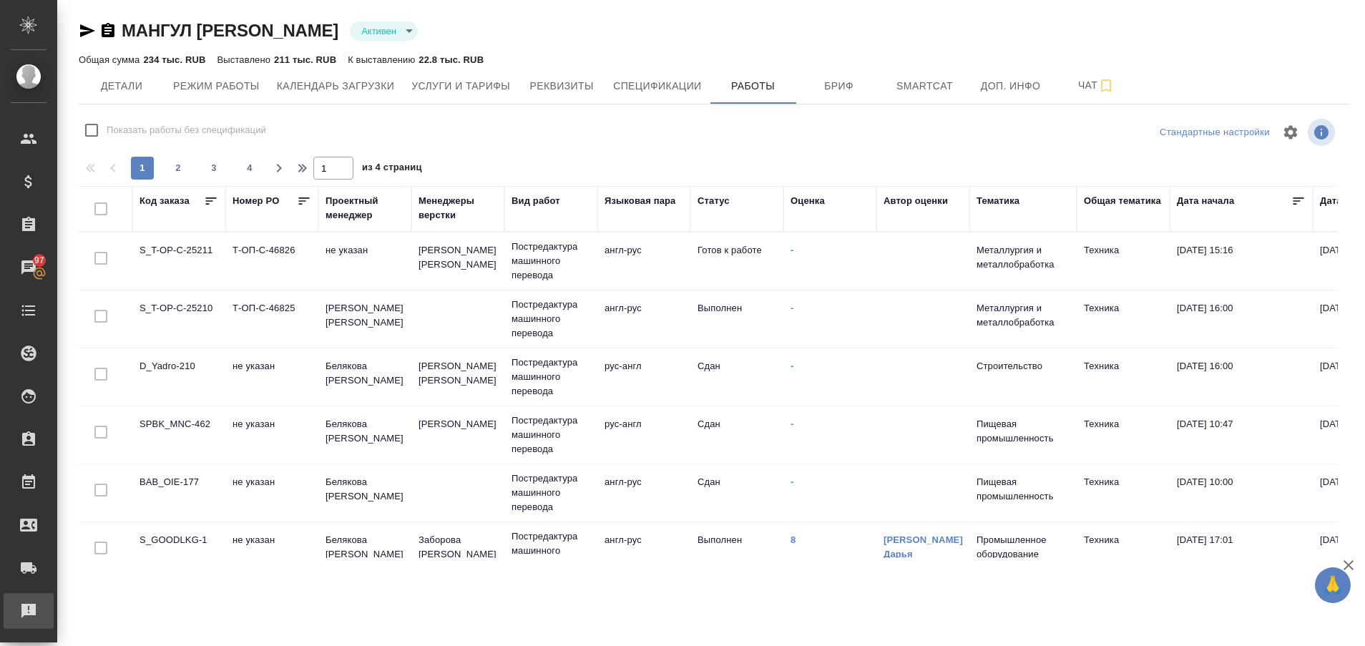
click at [28, 603] on div "Рекламации" at bounding box center [11, 610] width 36 height 21
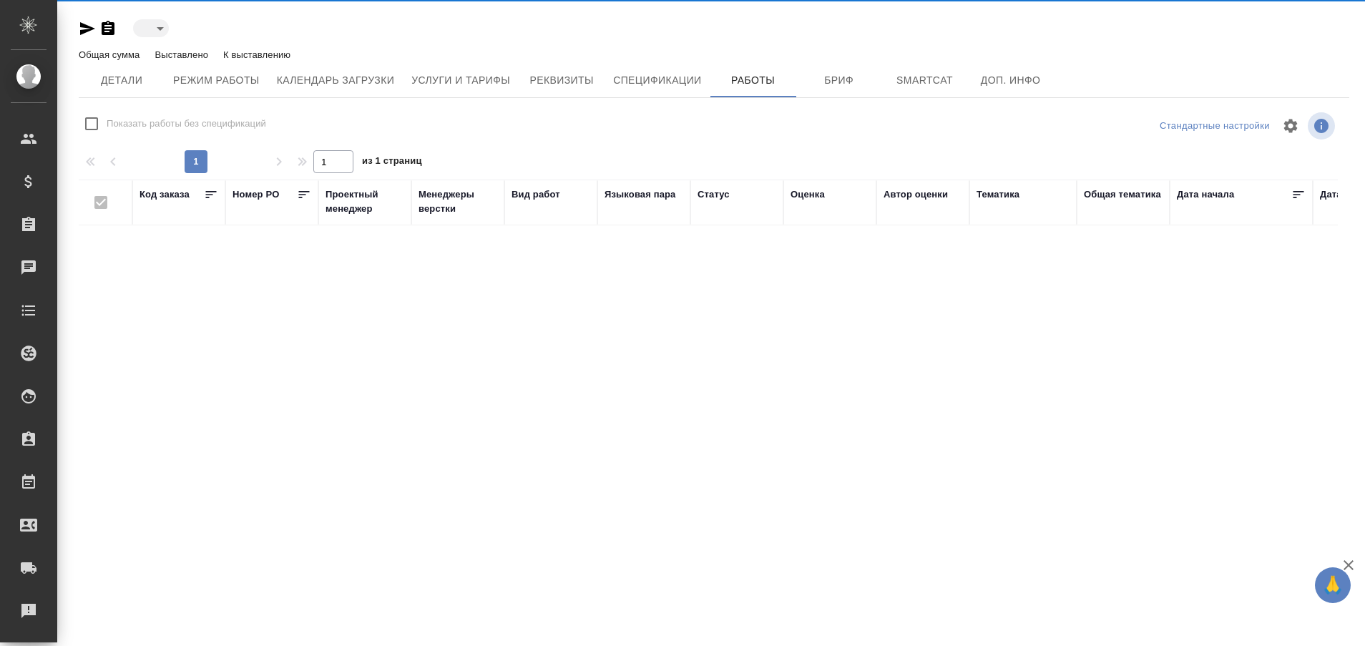
type input "active"
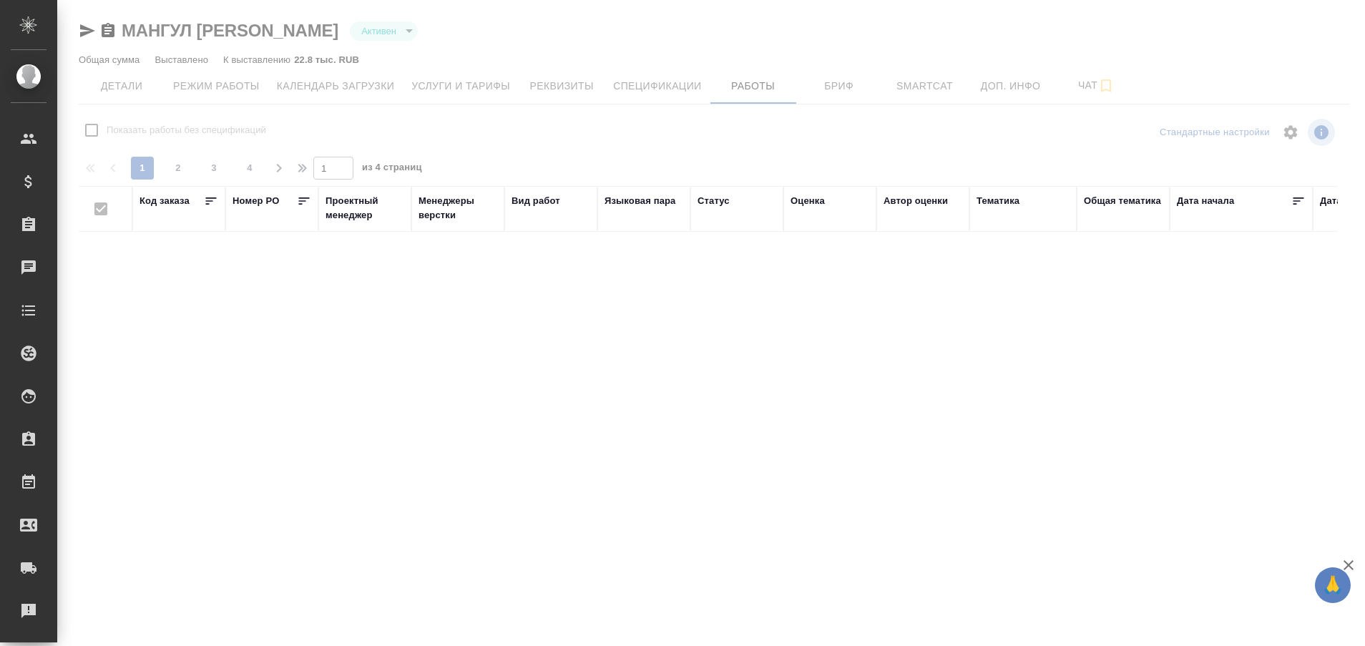
checkbox input "false"
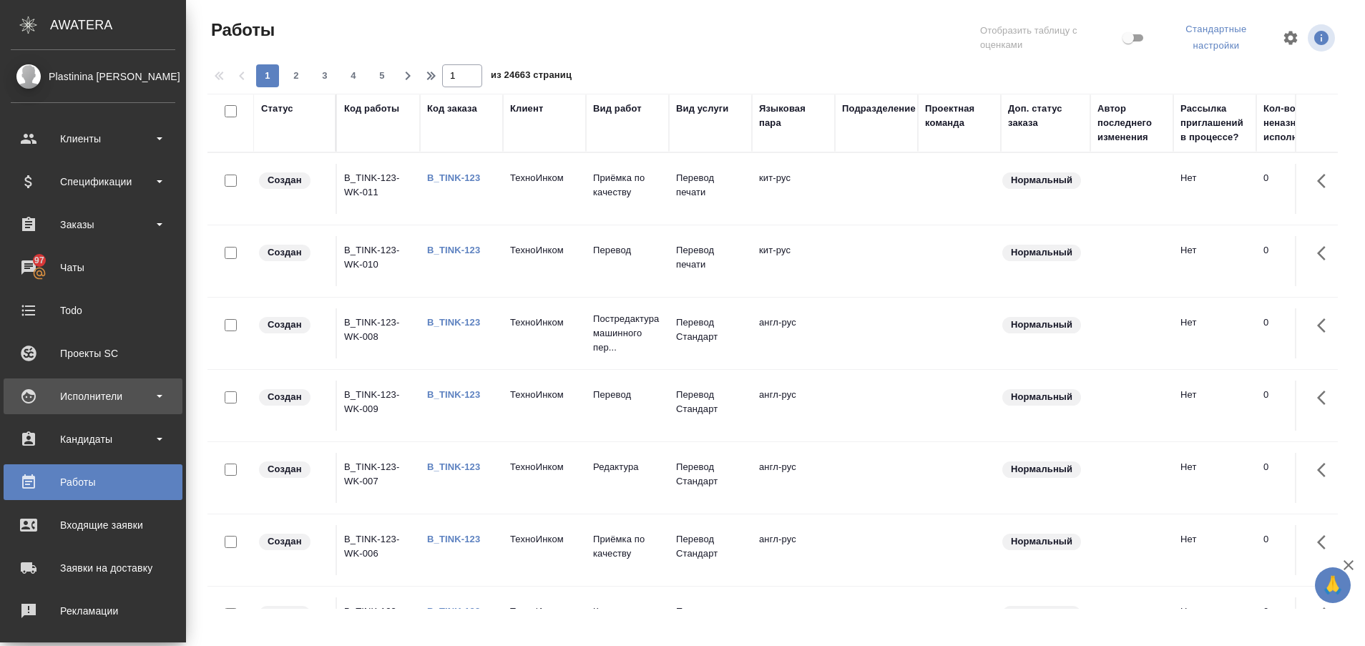
click at [84, 390] on div "Исполнители" at bounding box center [93, 396] width 165 height 21
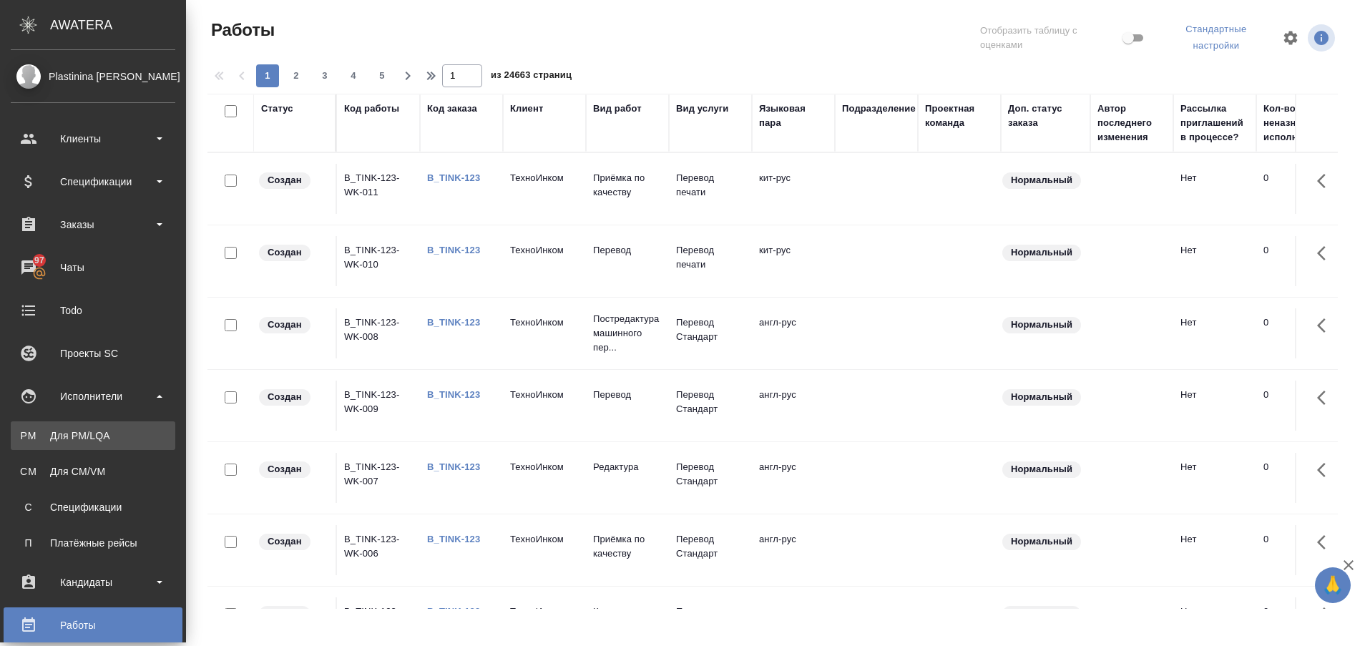
click at [89, 436] on div "Для PM/LQA" at bounding box center [93, 435] width 150 height 14
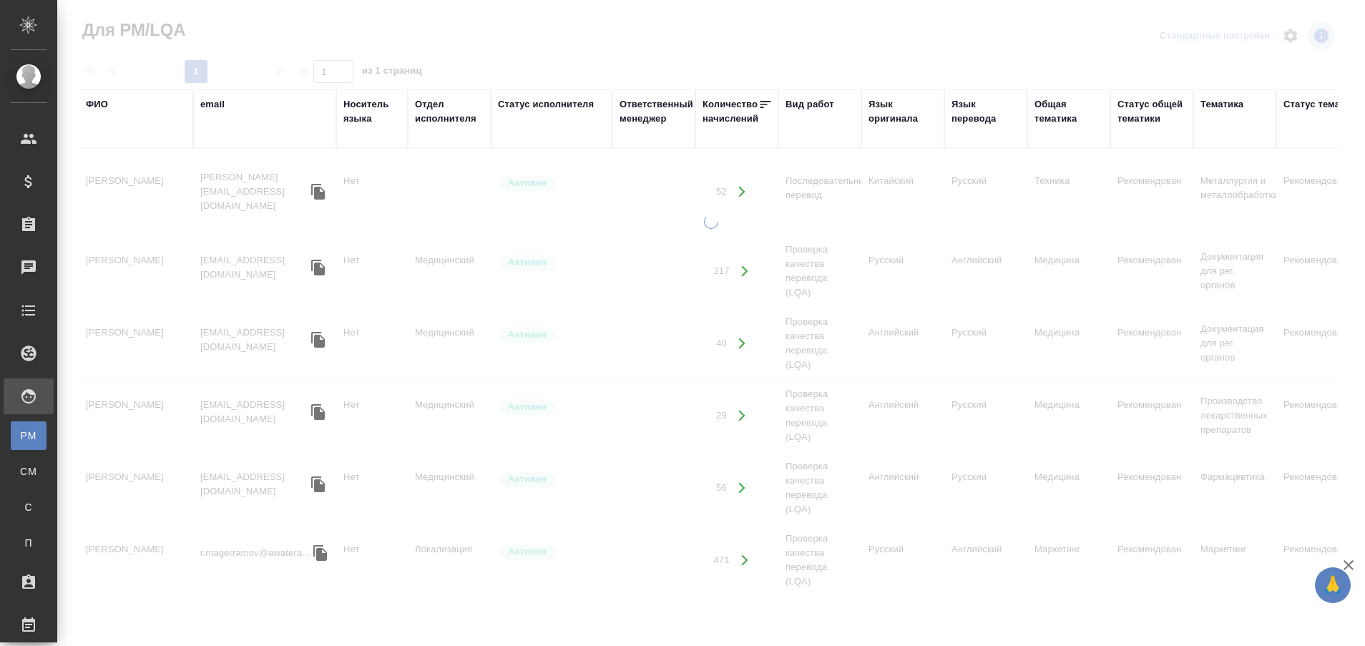
click at [97, 107] on div "ФИО" at bounding box center [97, 104] width 22 height 14
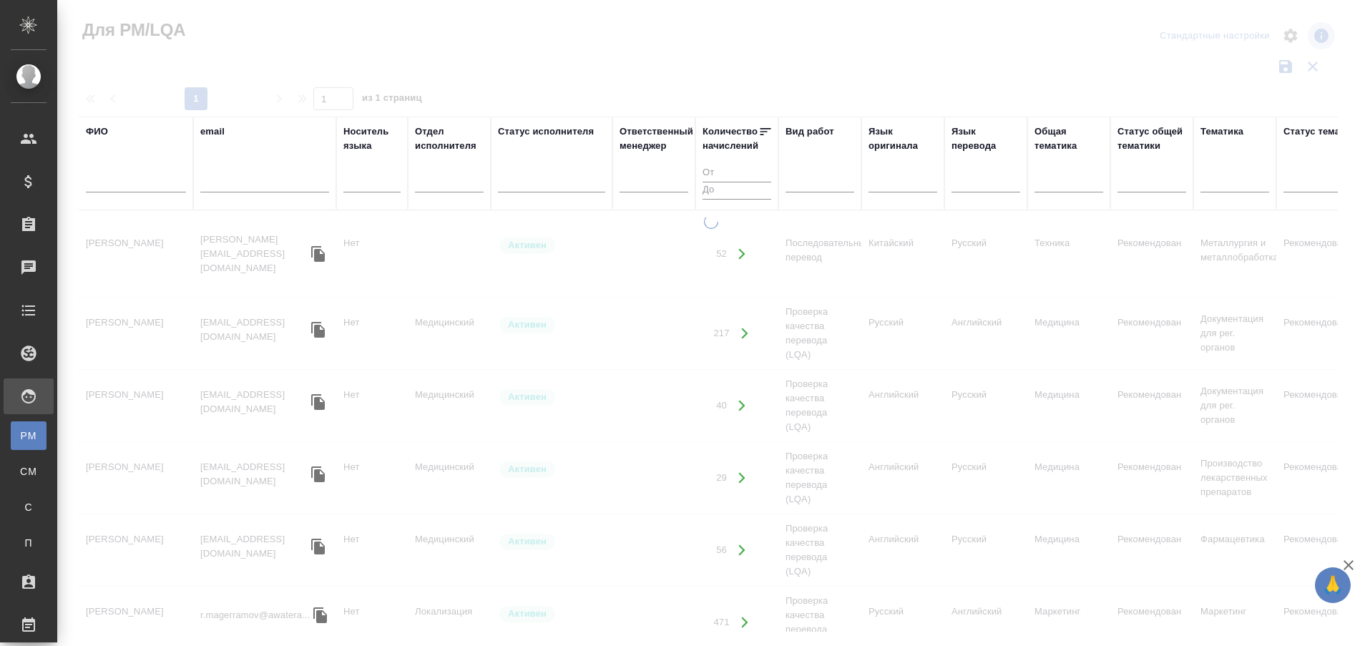
click at [114, 180] on input "text" at bounding box center [136, 184] width 100 height 18
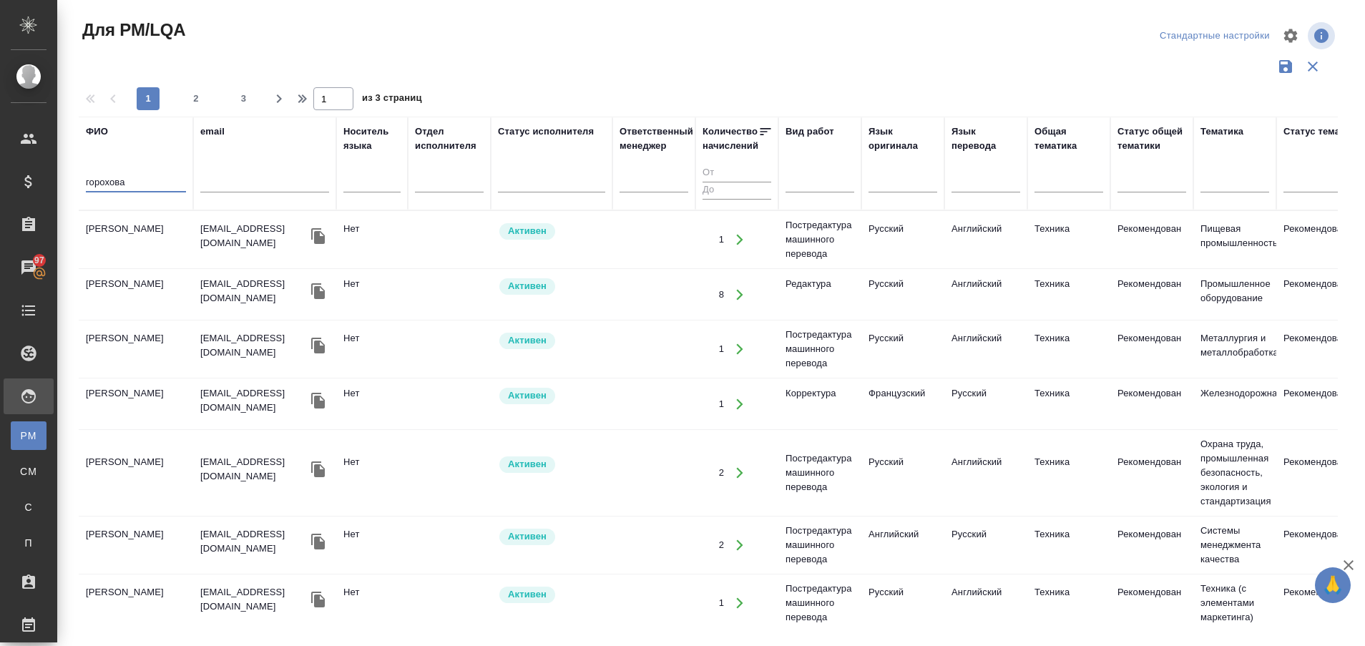
type input "горохова"
click at [125, 224] on td "[PERSON_NAME]" at bounding box center [136, 240] width 114 height 50
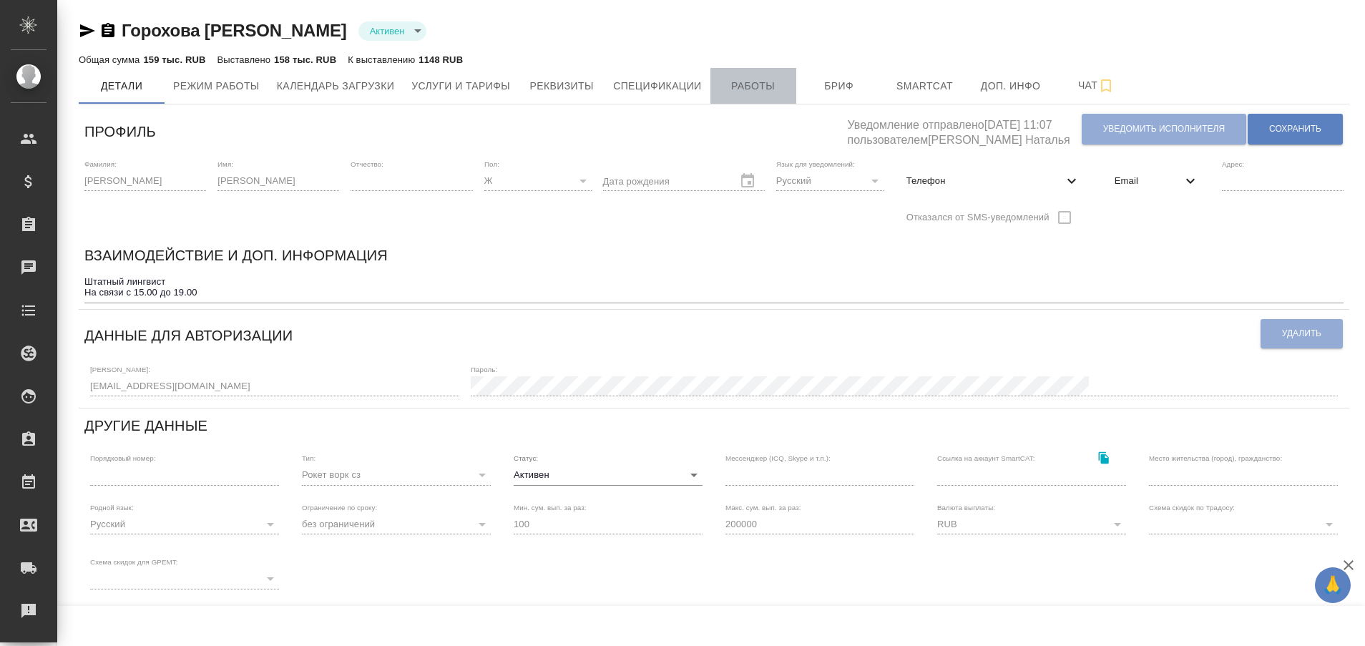
click at [765, 82] on span "Работы" at bounding box center [753, 86] width 69 height 18
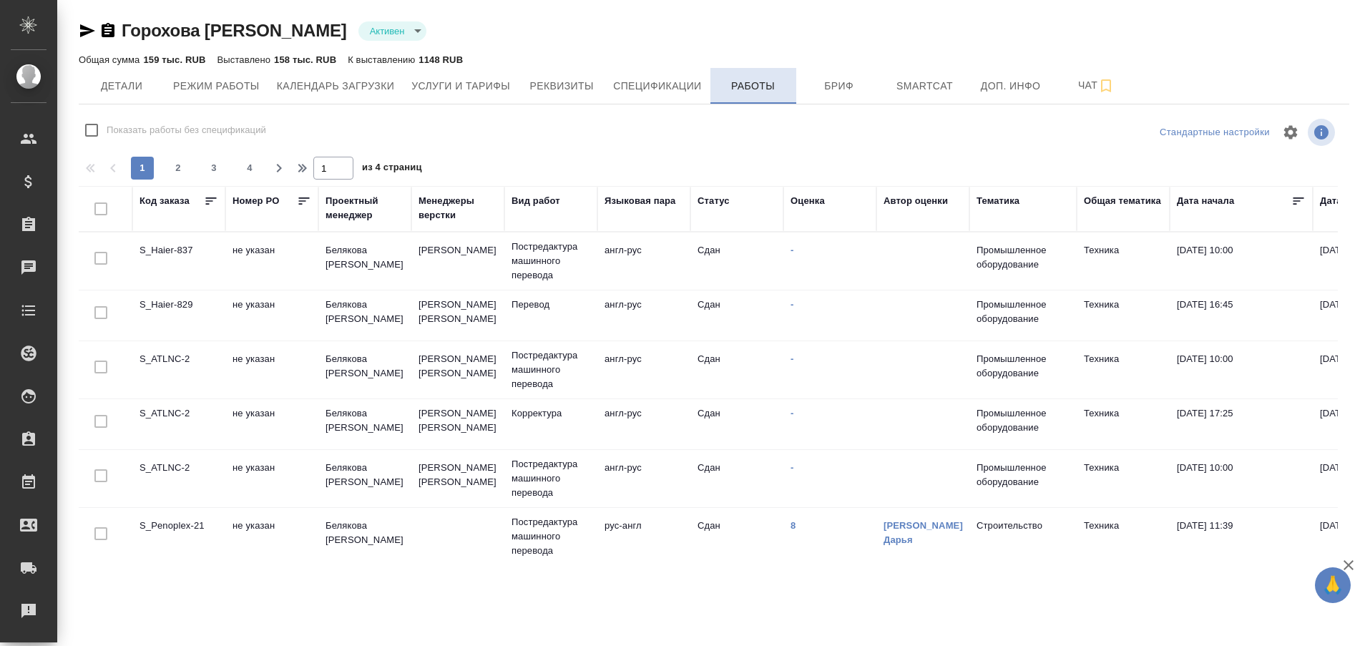
checkbox input "false"
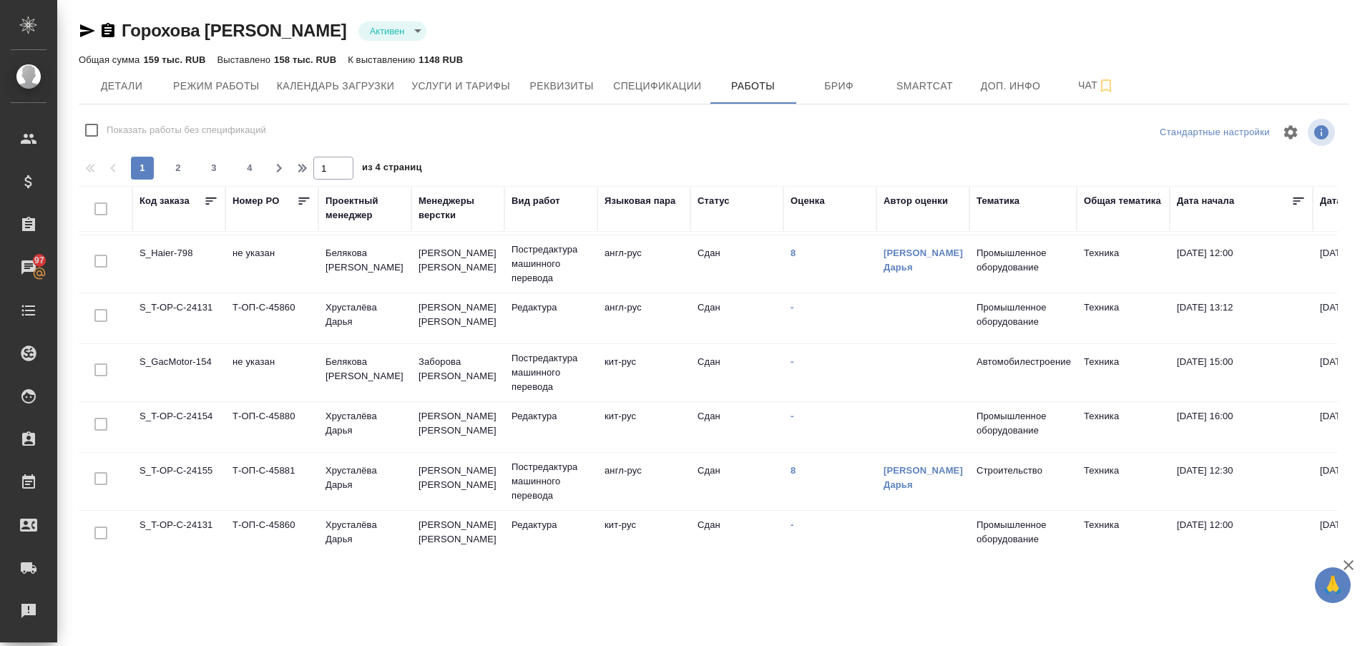
scroll to position [1068, 0]
click at [181, 168] on span "2" at bounding box center [178, 168] width 23 height 14
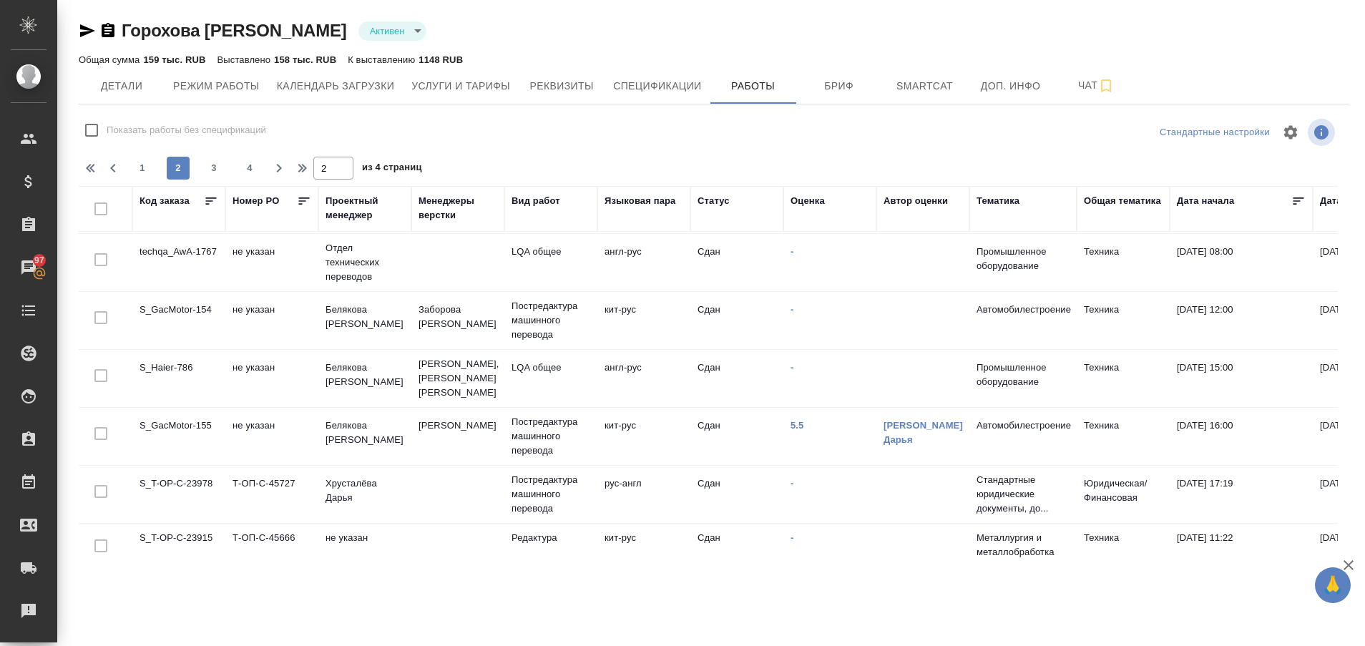
scroll to position [0, 0]
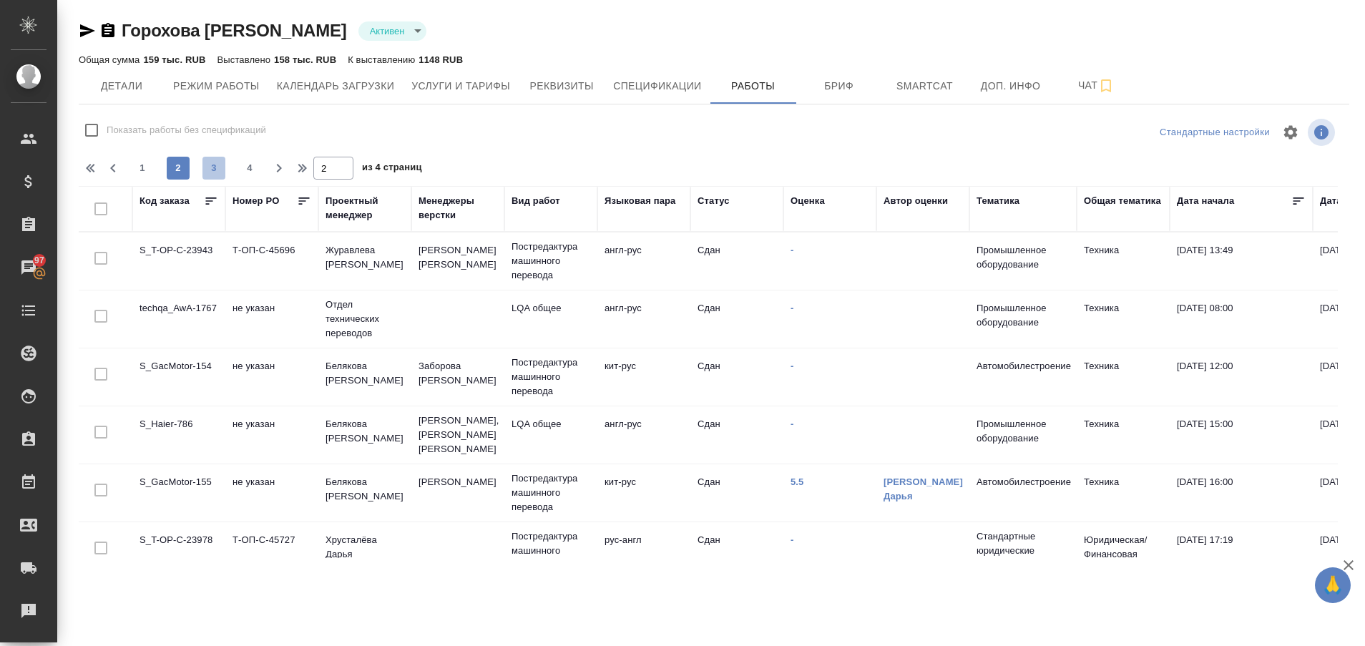
click at [214, 170] on span "3" at bounding box center [213, 168] width 23 height 14
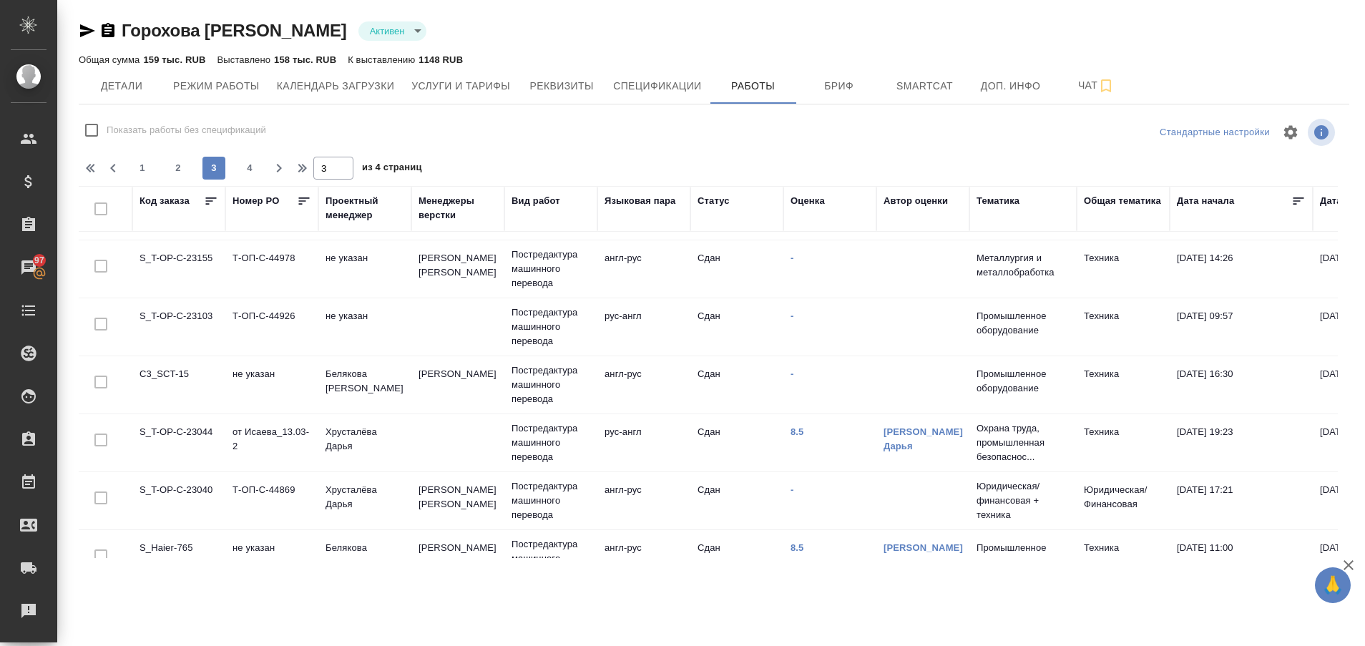
scroll to position [1132, 0]
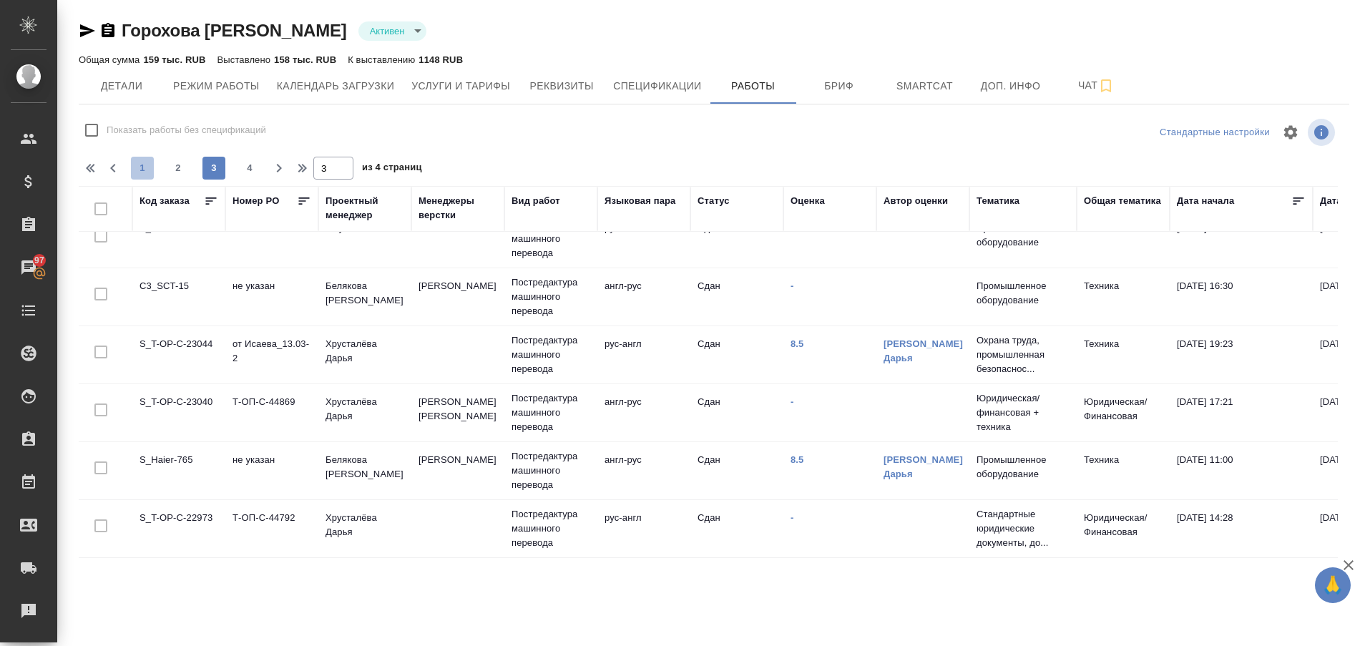
click at [142, 174] on span "1" at bounding box center [142, 168] width 23 height 14
type input "1"
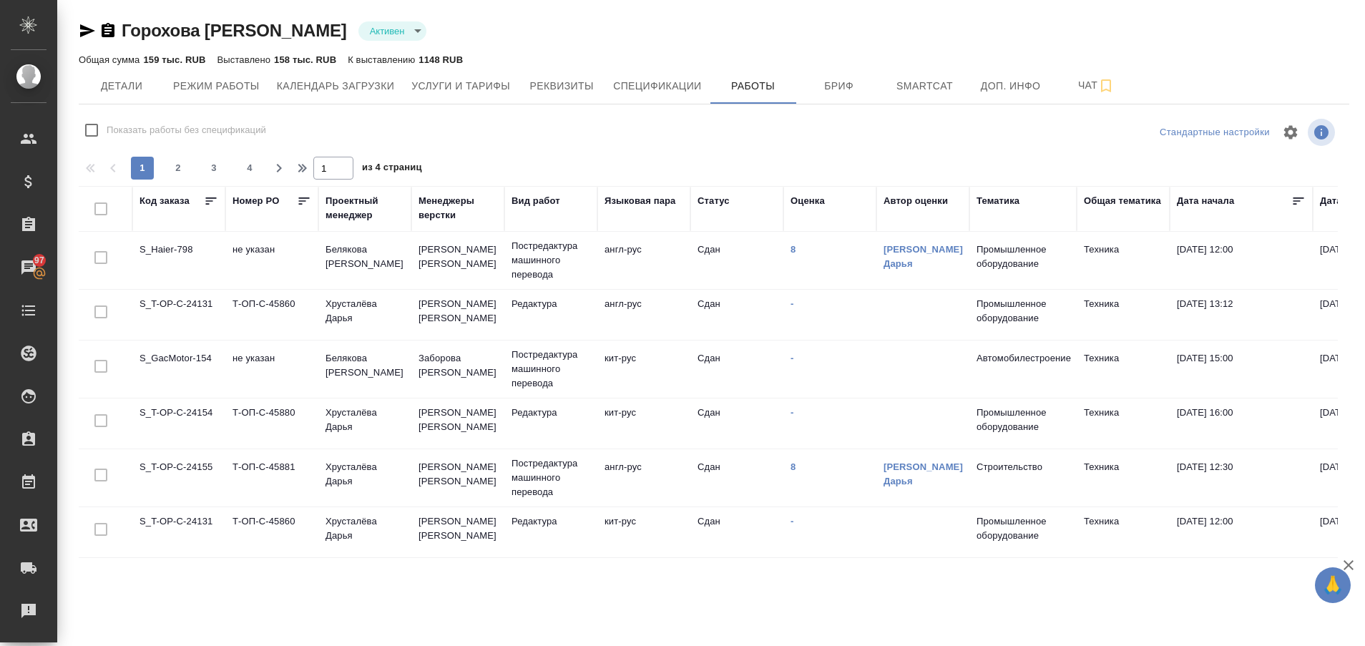
scroll to position [1068, 0]
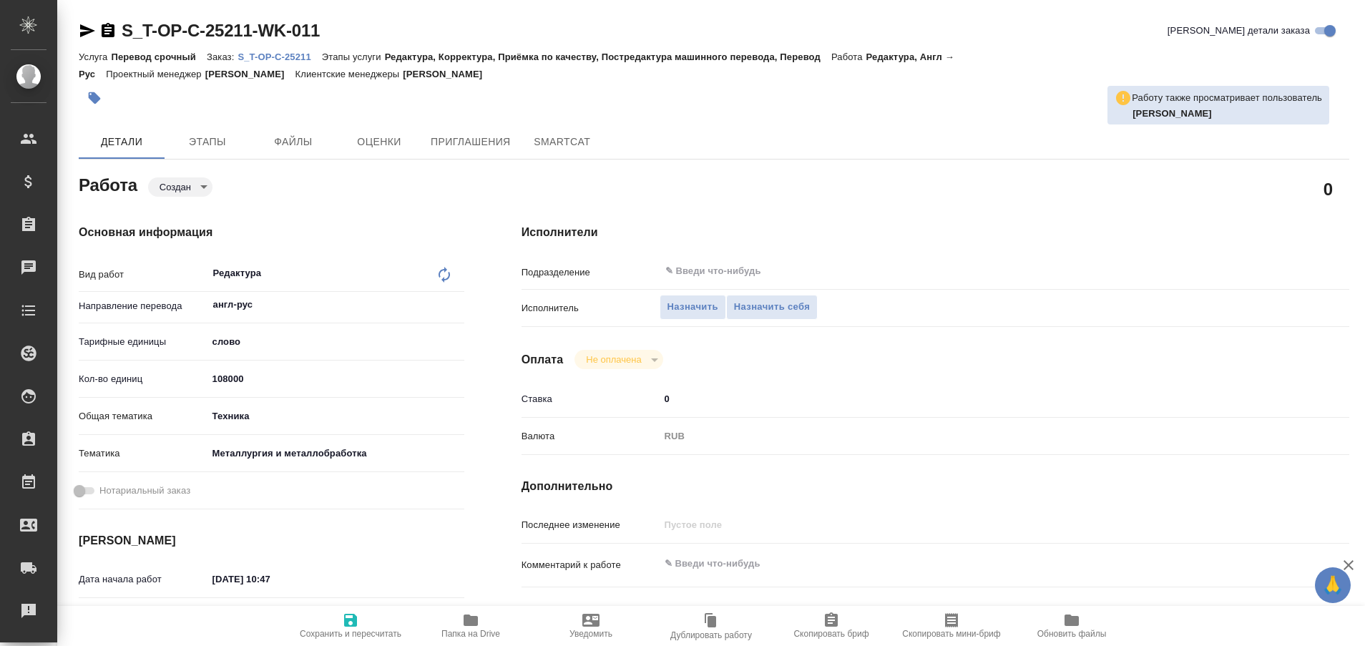
type textarea "x"
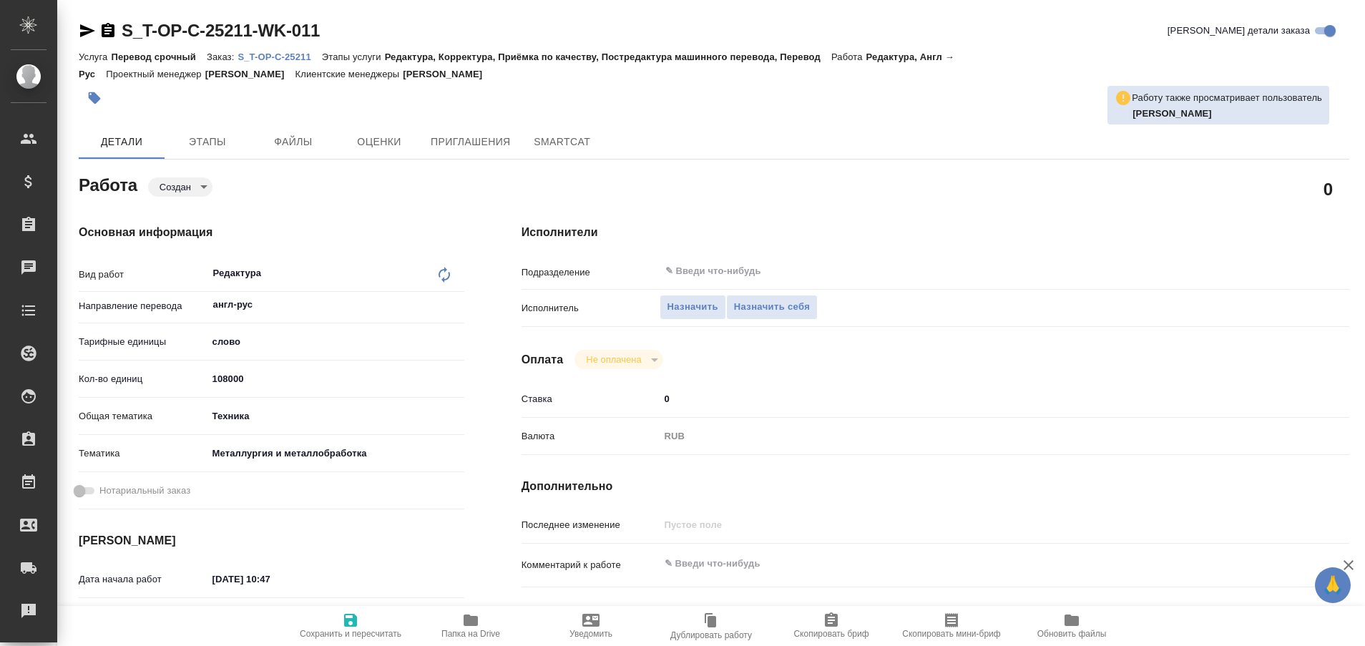
type textarea "x"
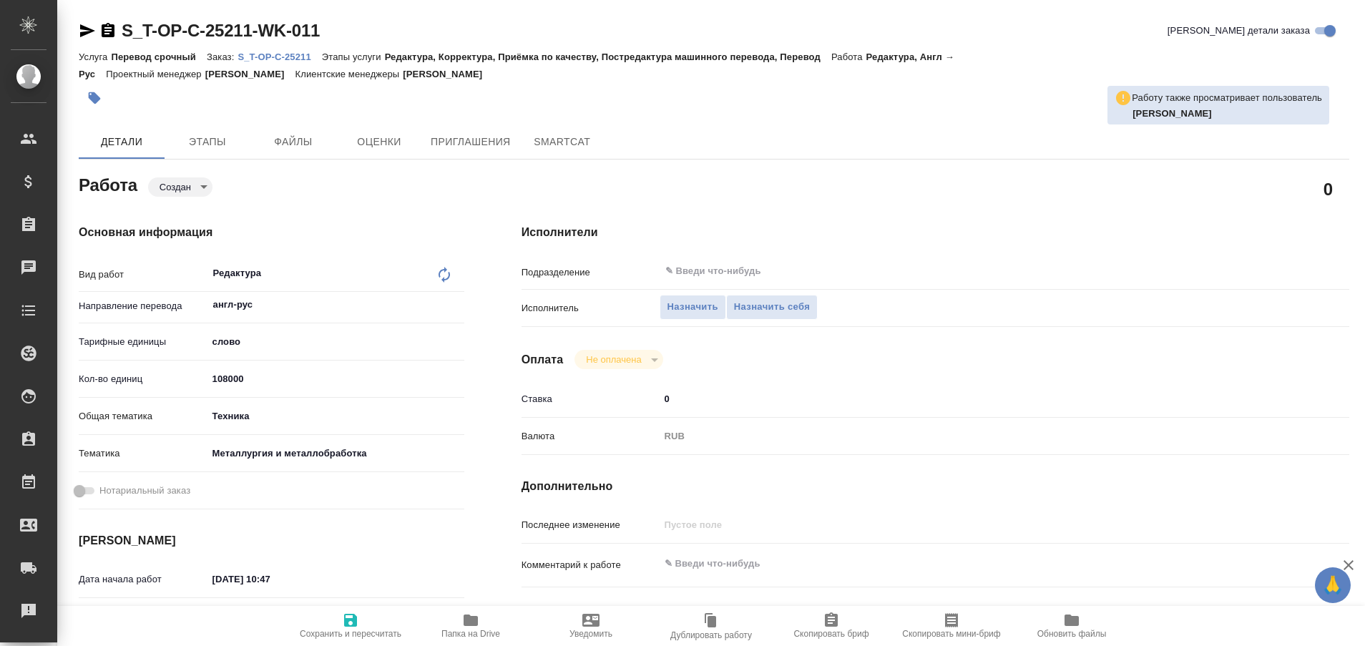
type textarea "x"
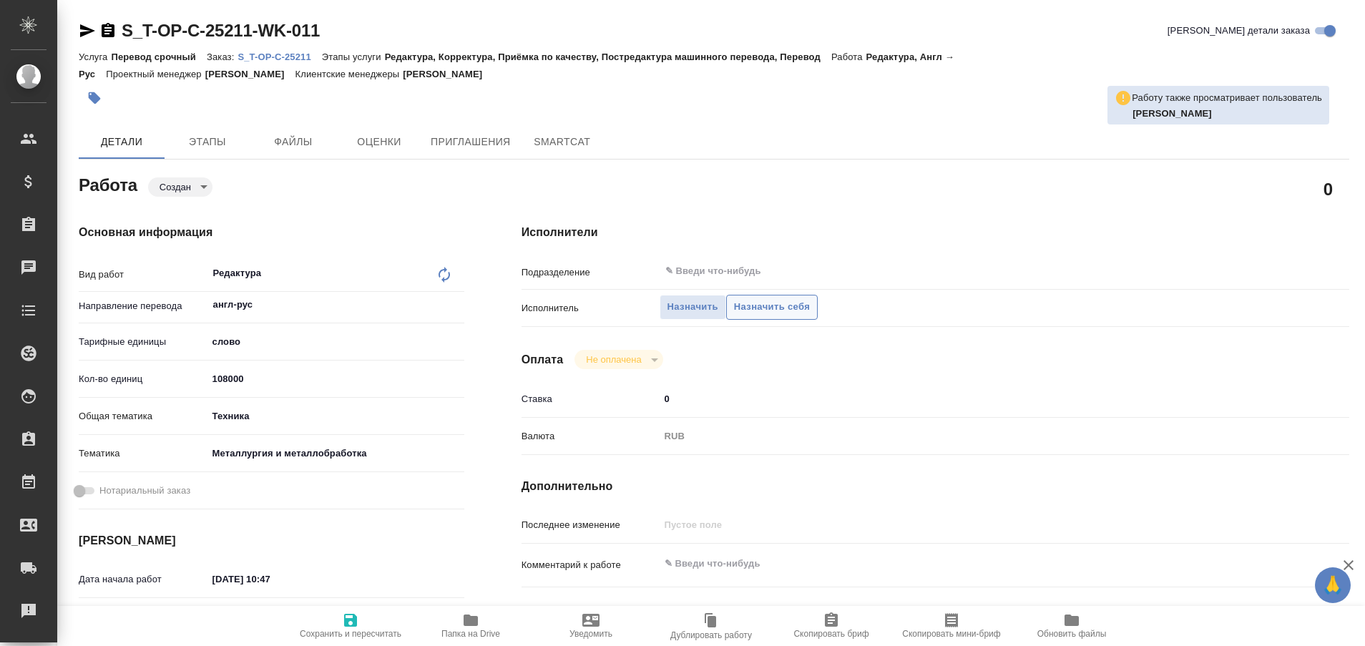
type textarea "x"
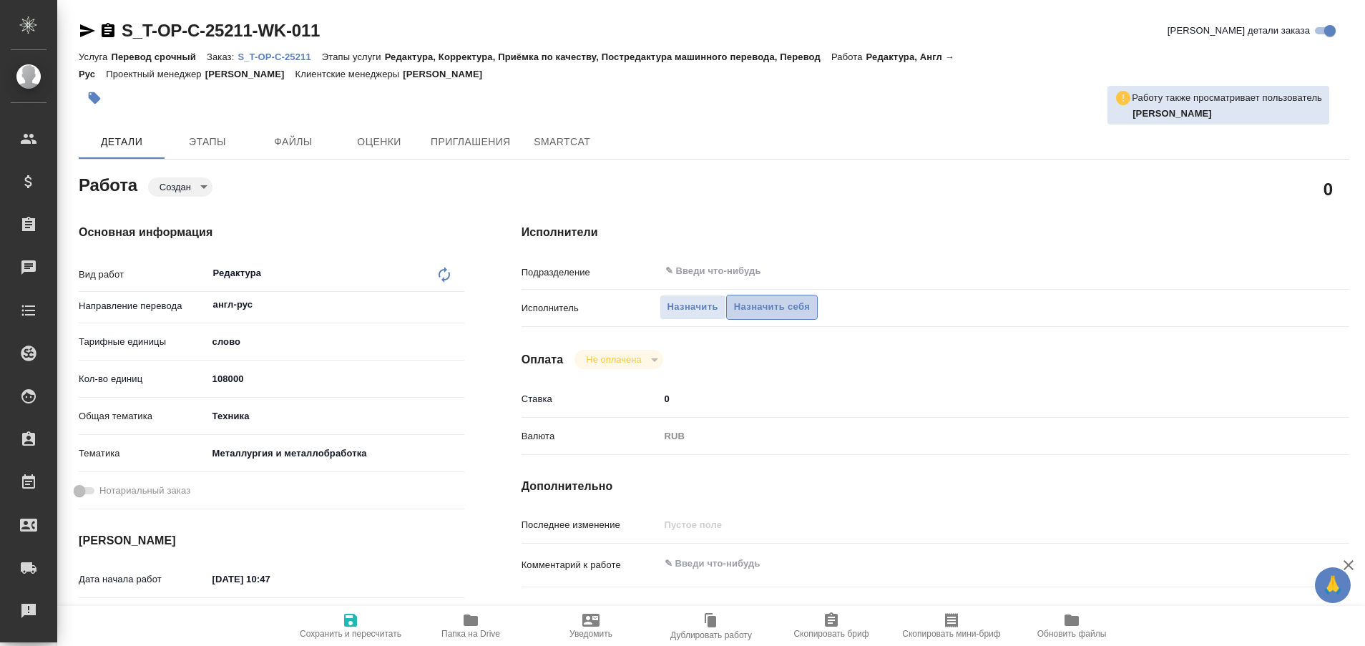
click at [755, 310] on span "Назначить себя" at bounding box center [772, 307] width 76 height 16
type textarea "x"
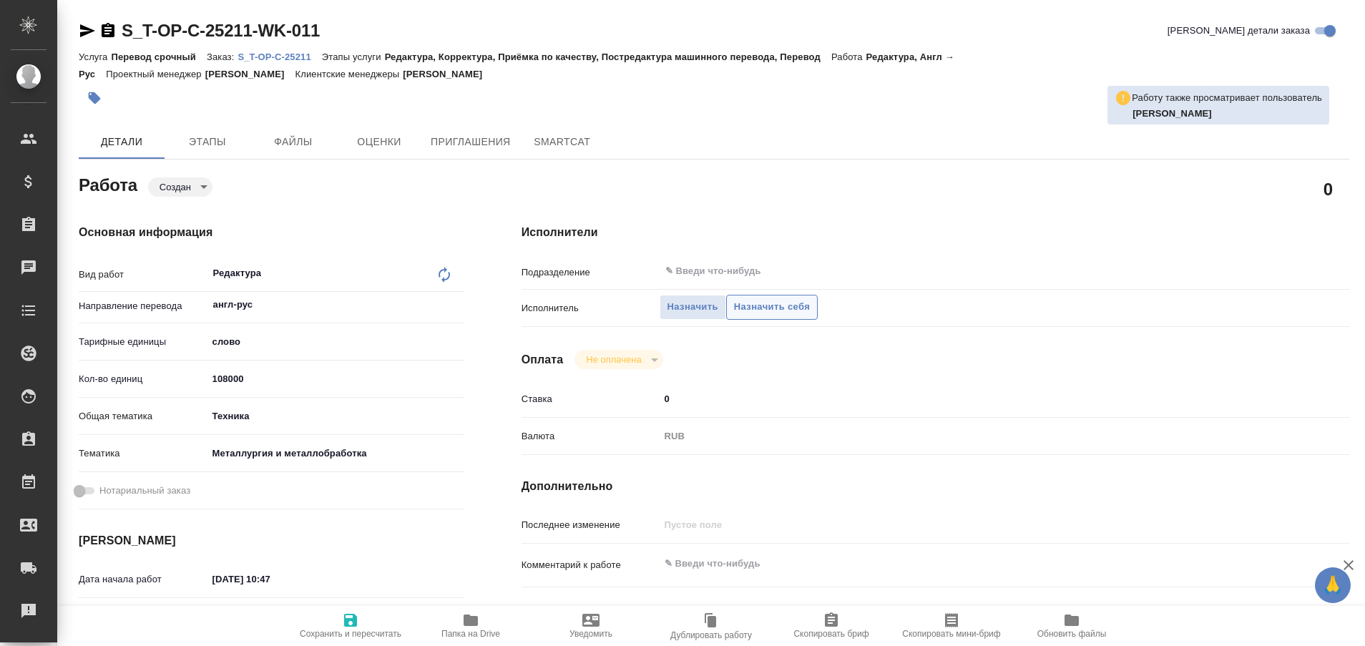
type textarea "x"
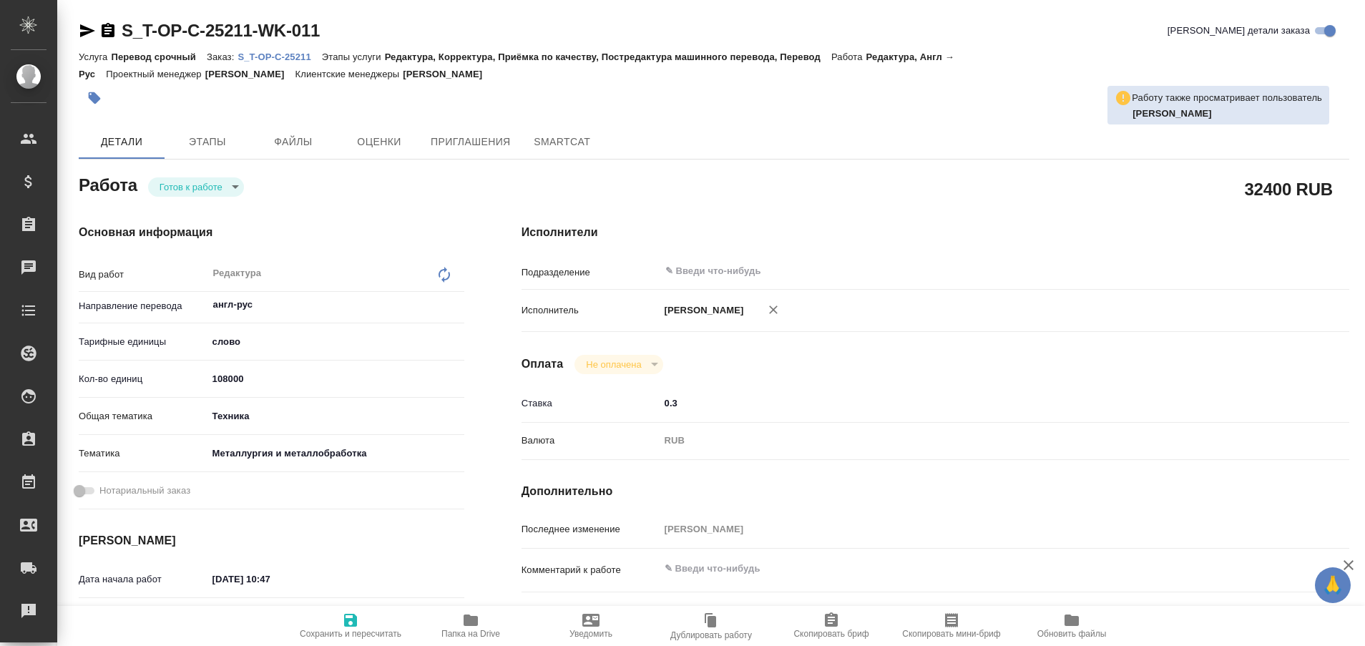
type textarea "x"
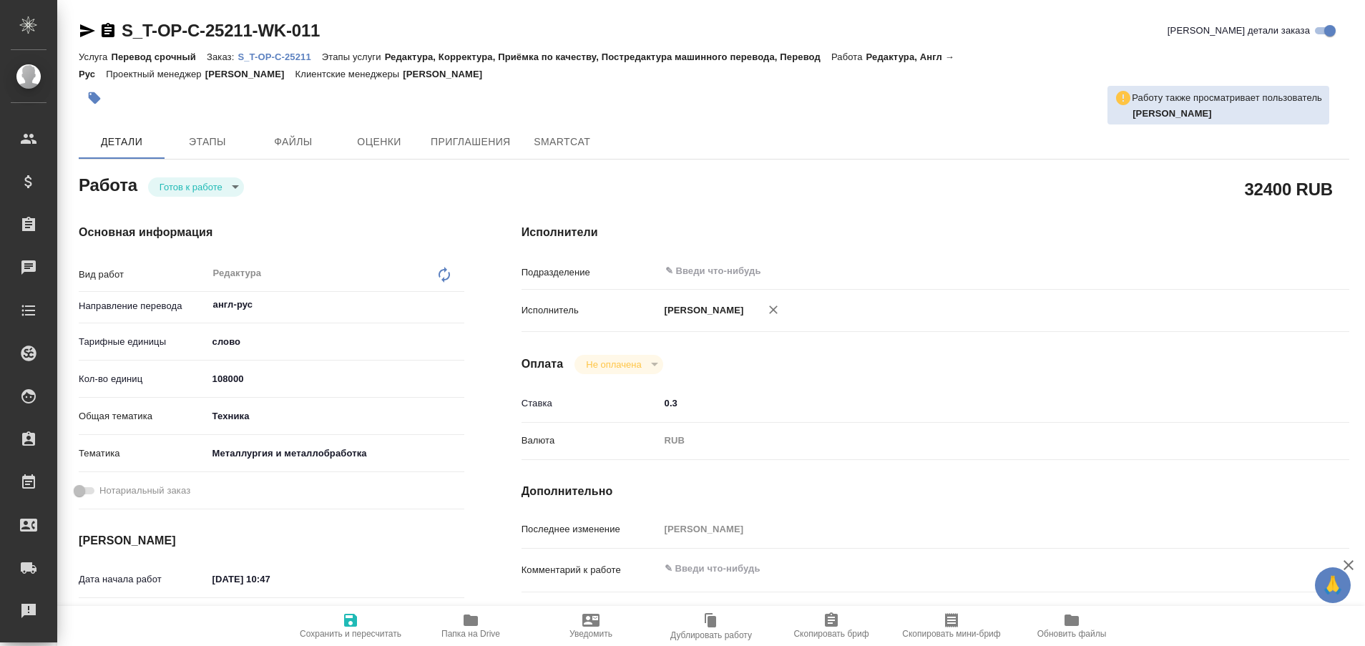
type textarea "x"
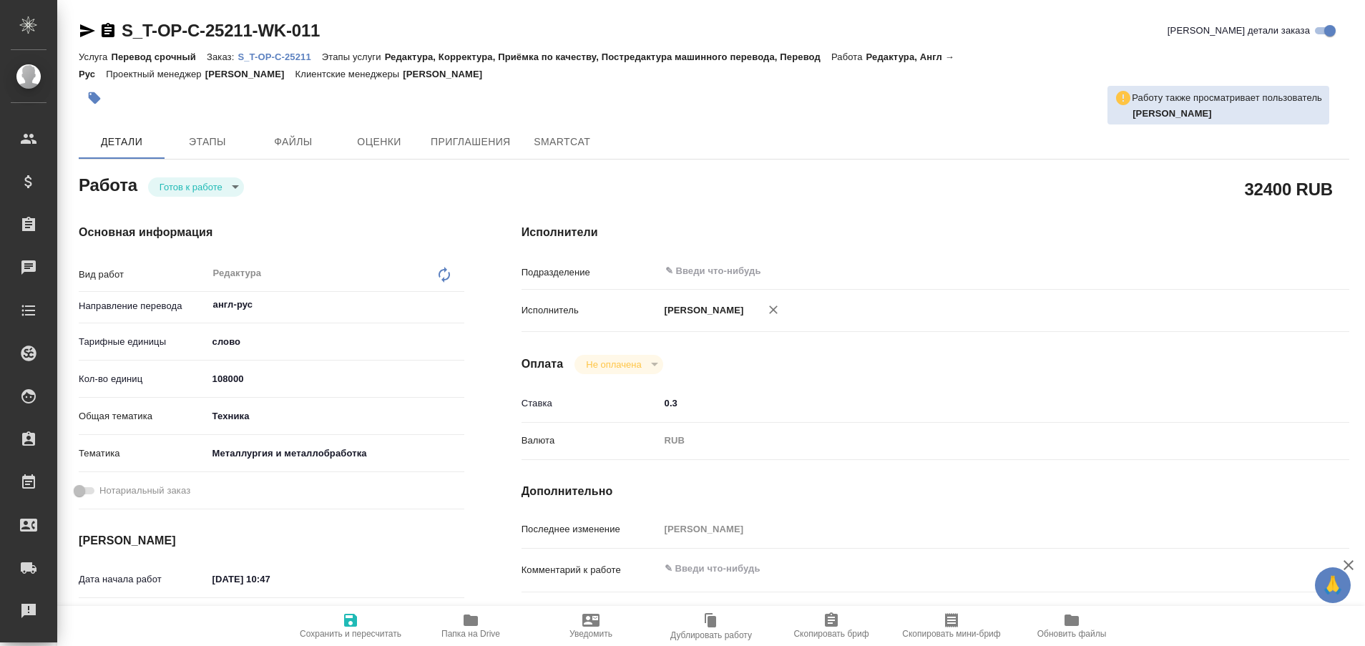
type textarea "x"
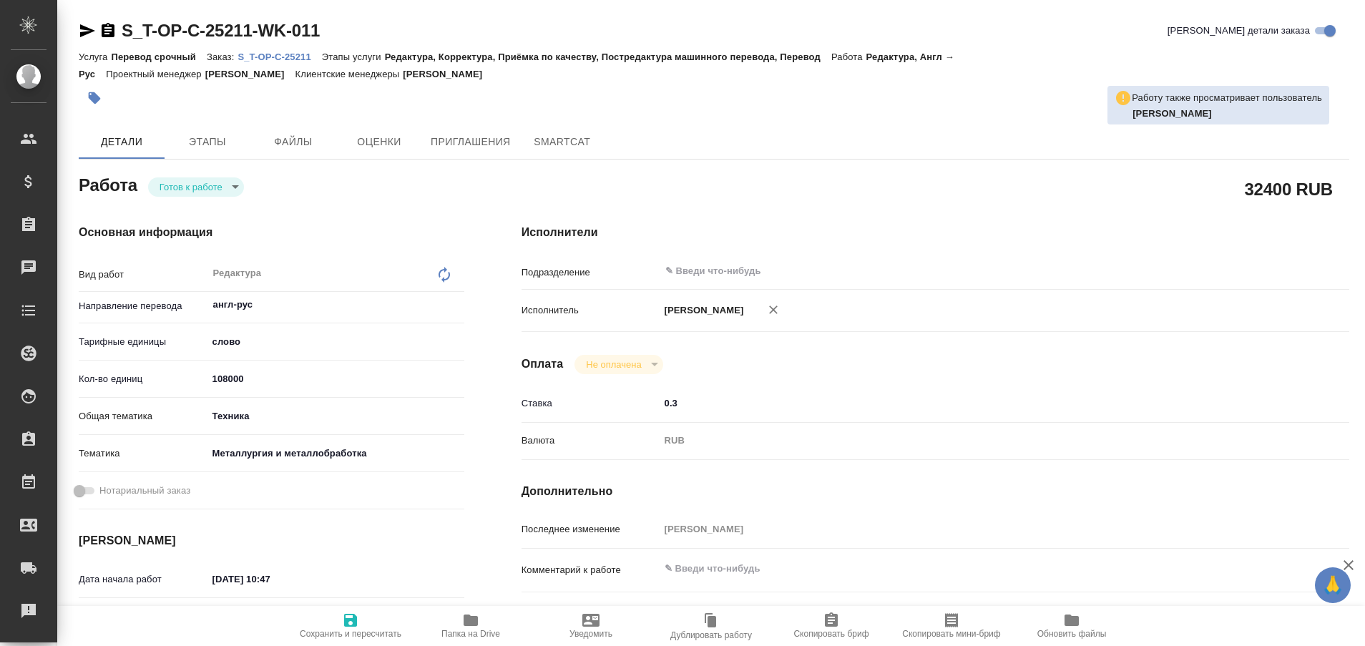
type textarea "x"
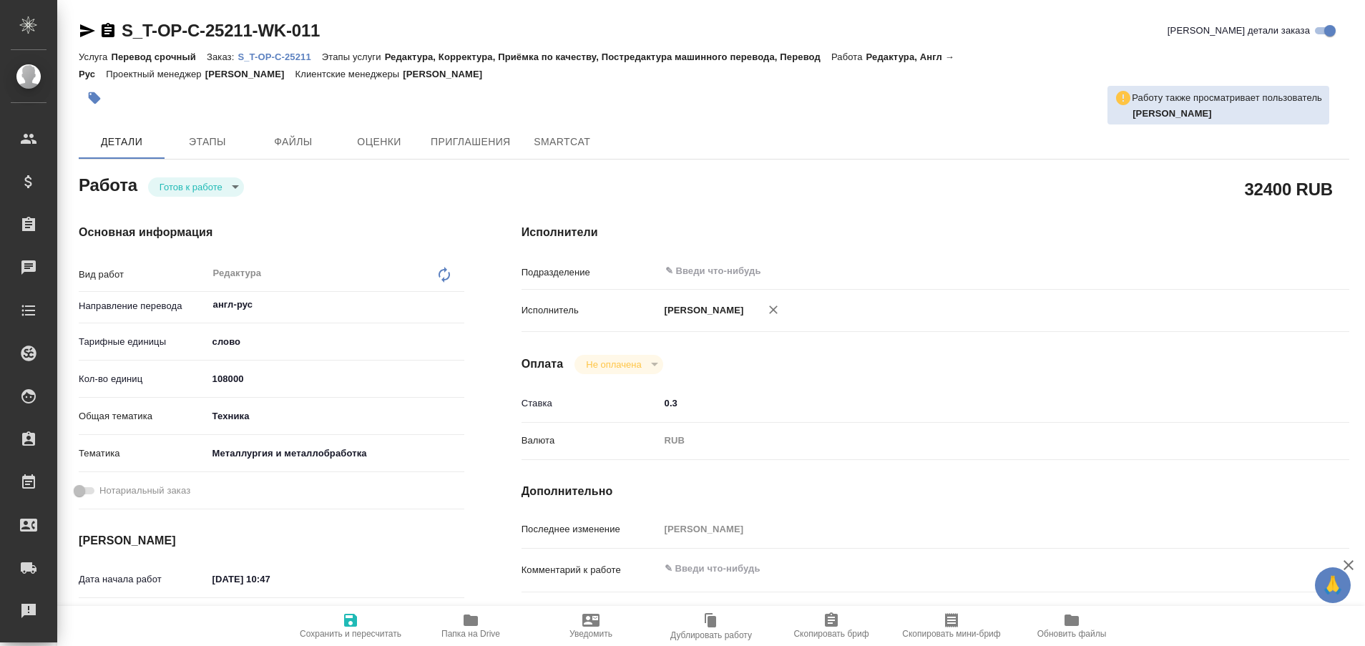
type textarea "x"
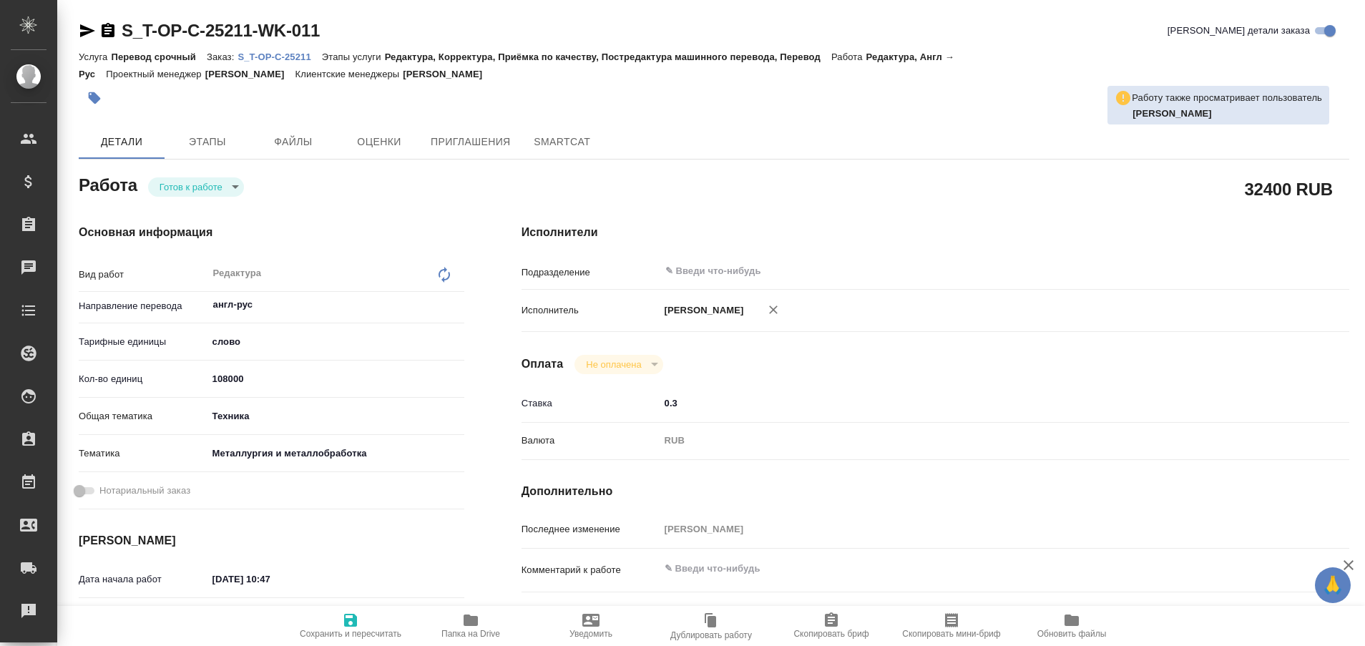
type textarea "x"
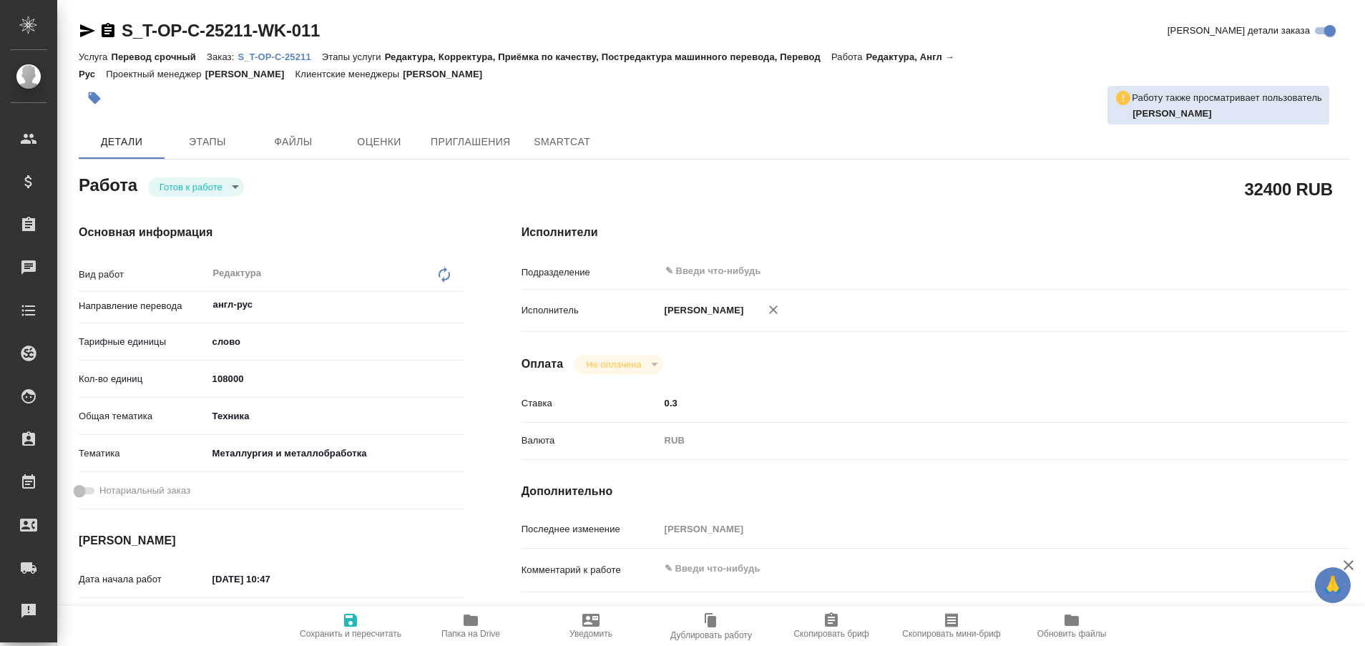
type textarea "x"
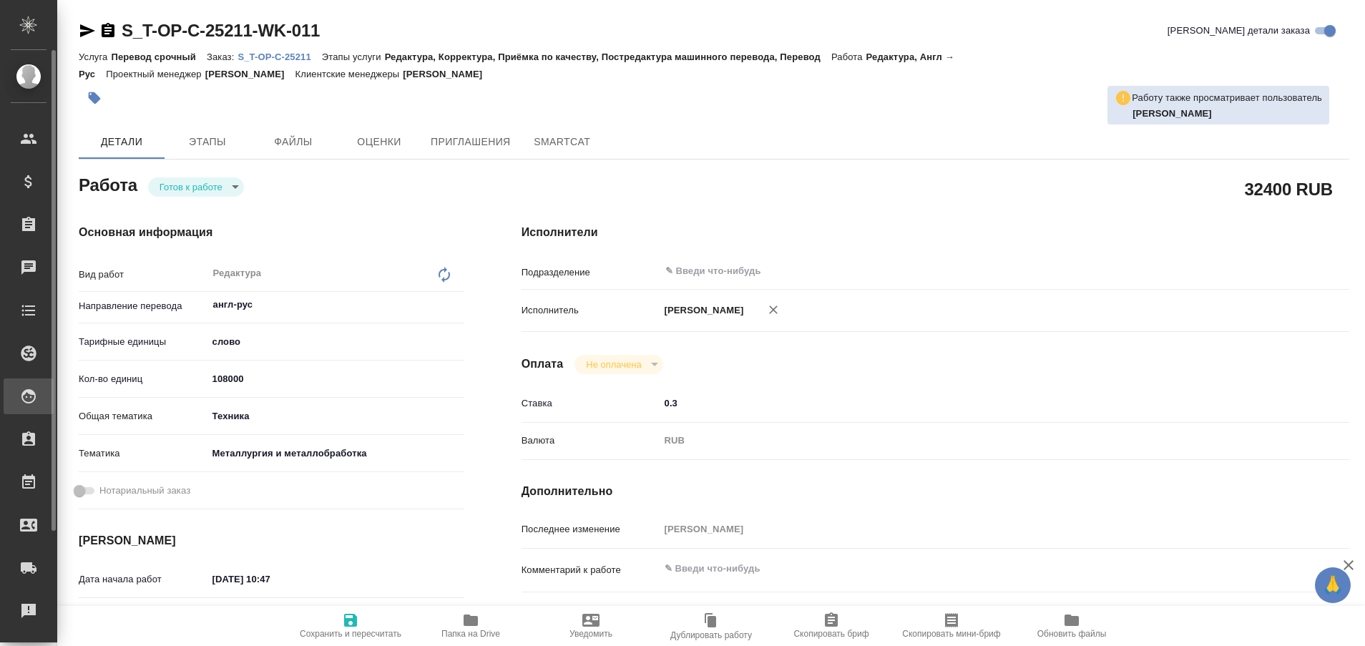
type textarea "x"
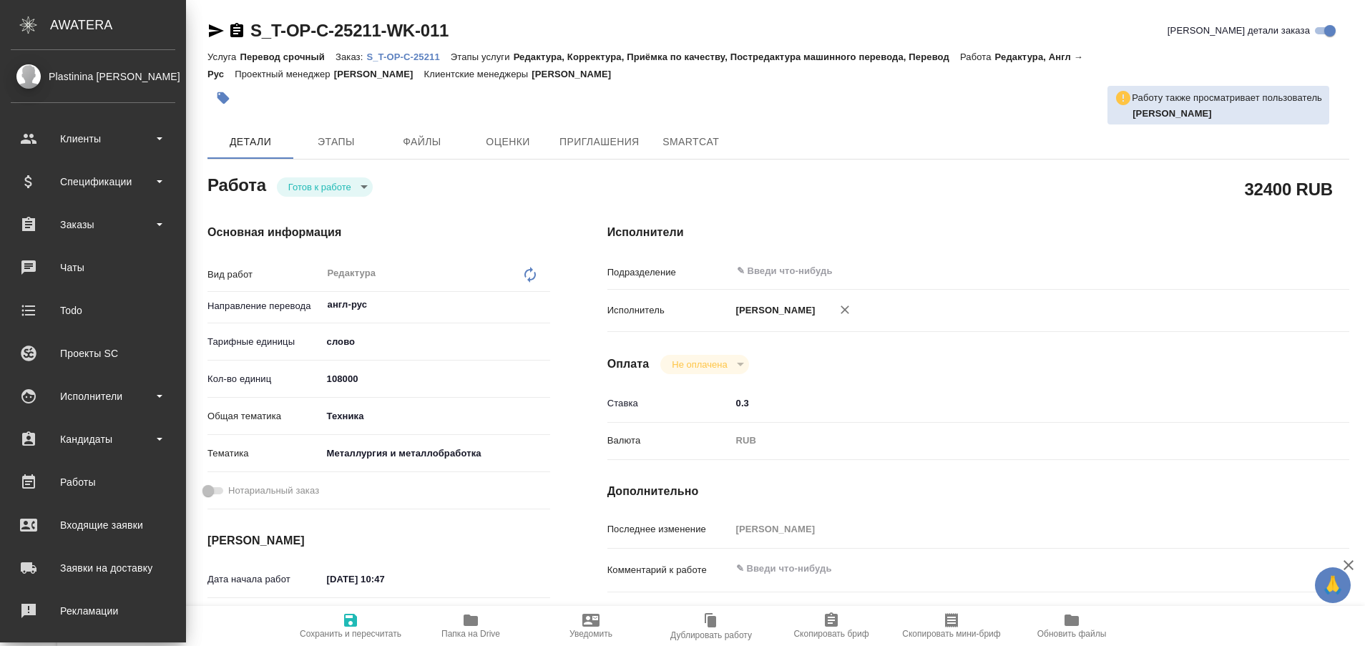
type textarea "x"
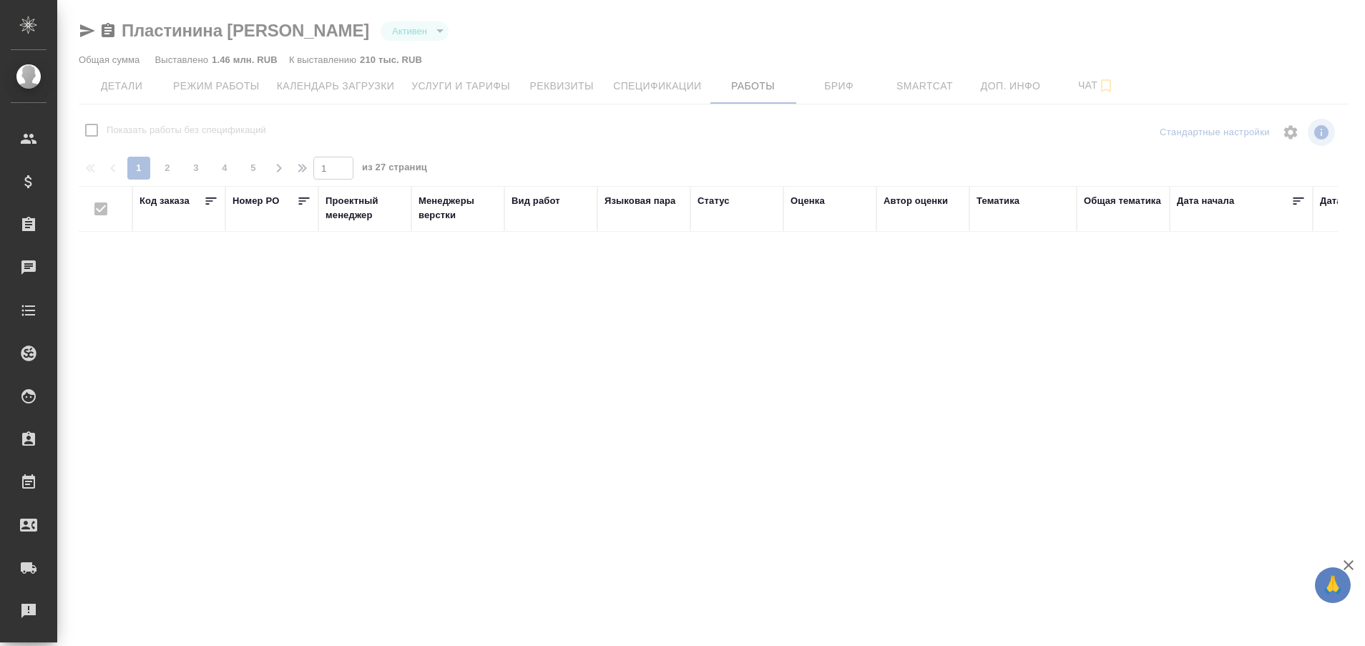
checkbox input "false"
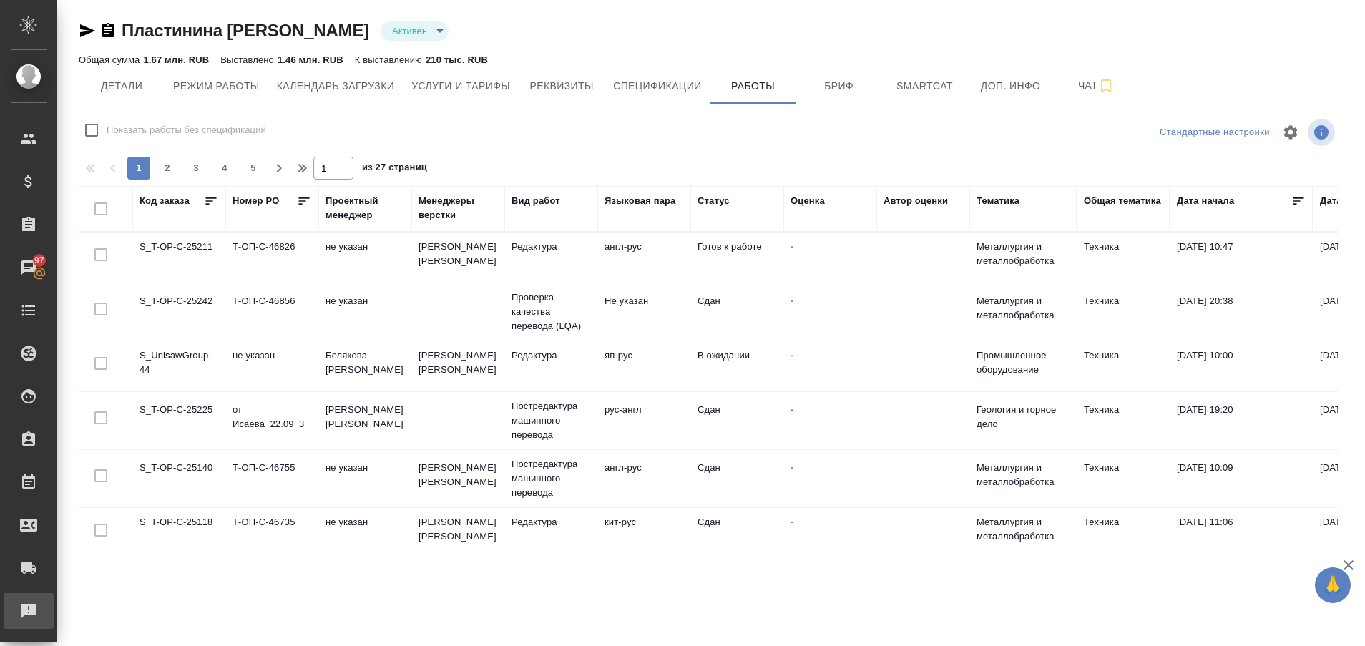
click at [24, 607] on div "Рекламации" at bounding box center [11, 610] width 36 height 21
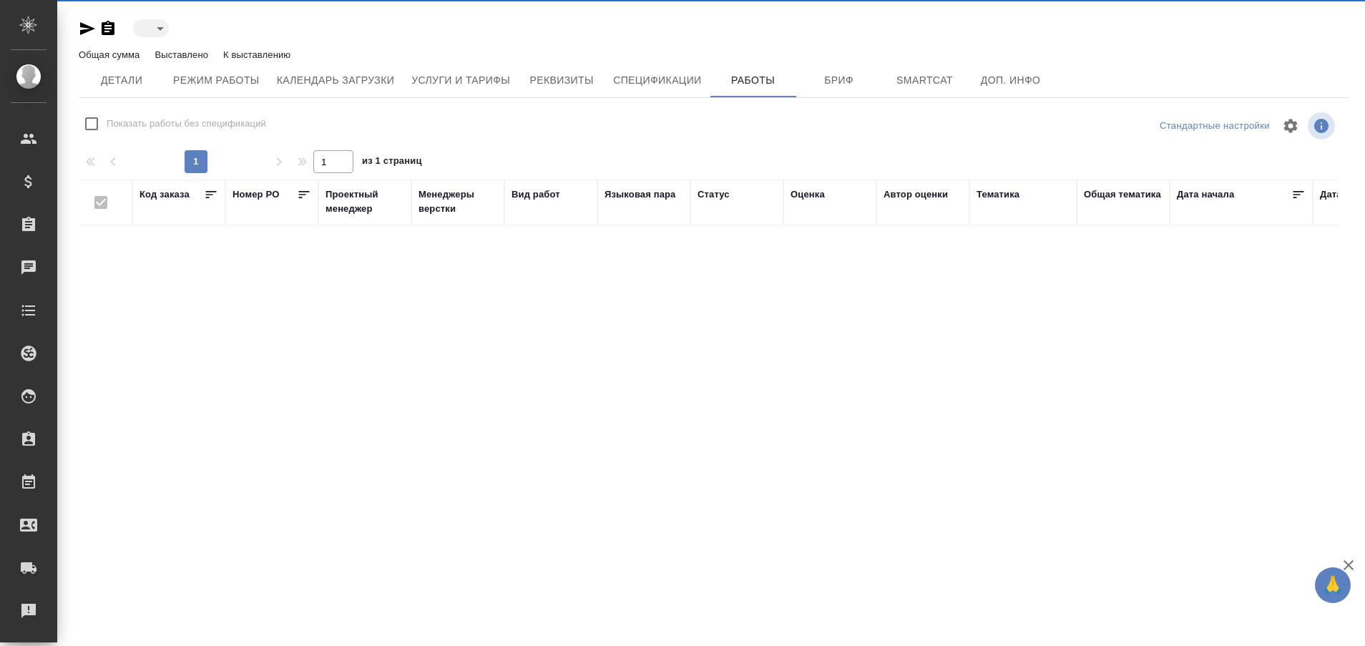
type input "active"
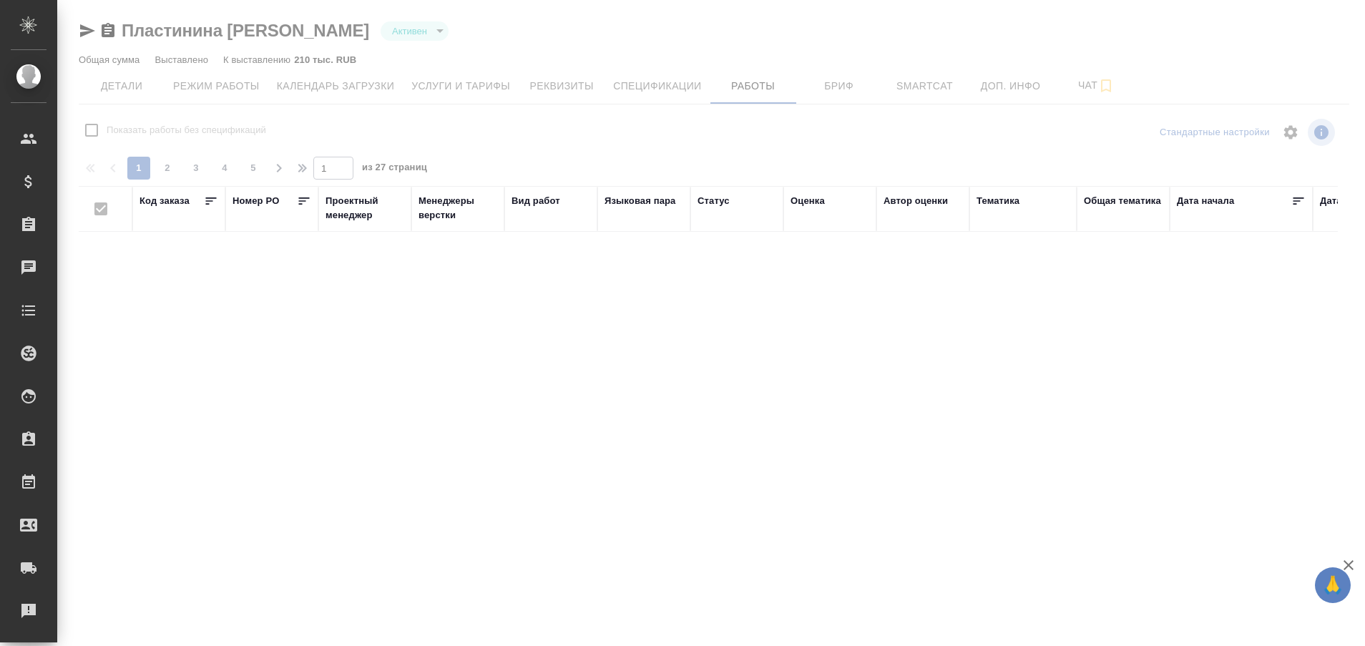
checkbox input "false"
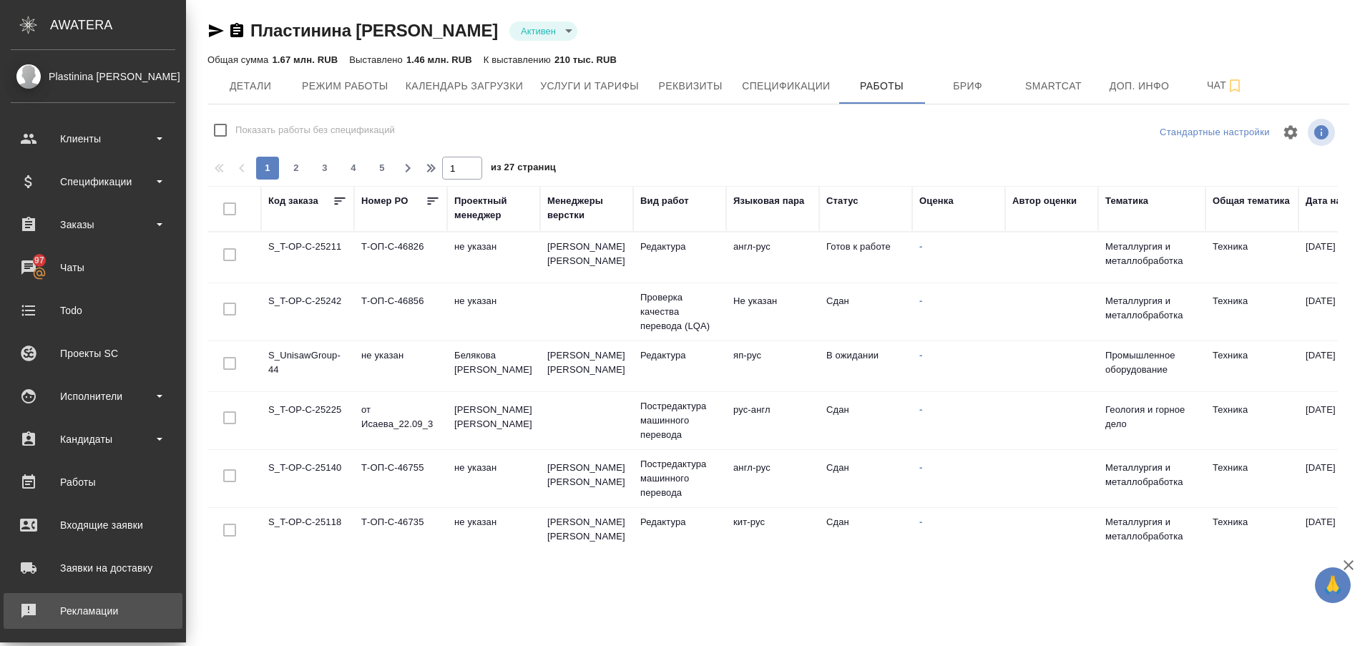
click at [16, 627] on link "Рекламации" at bounding box center [93, 611] width 179 height 36
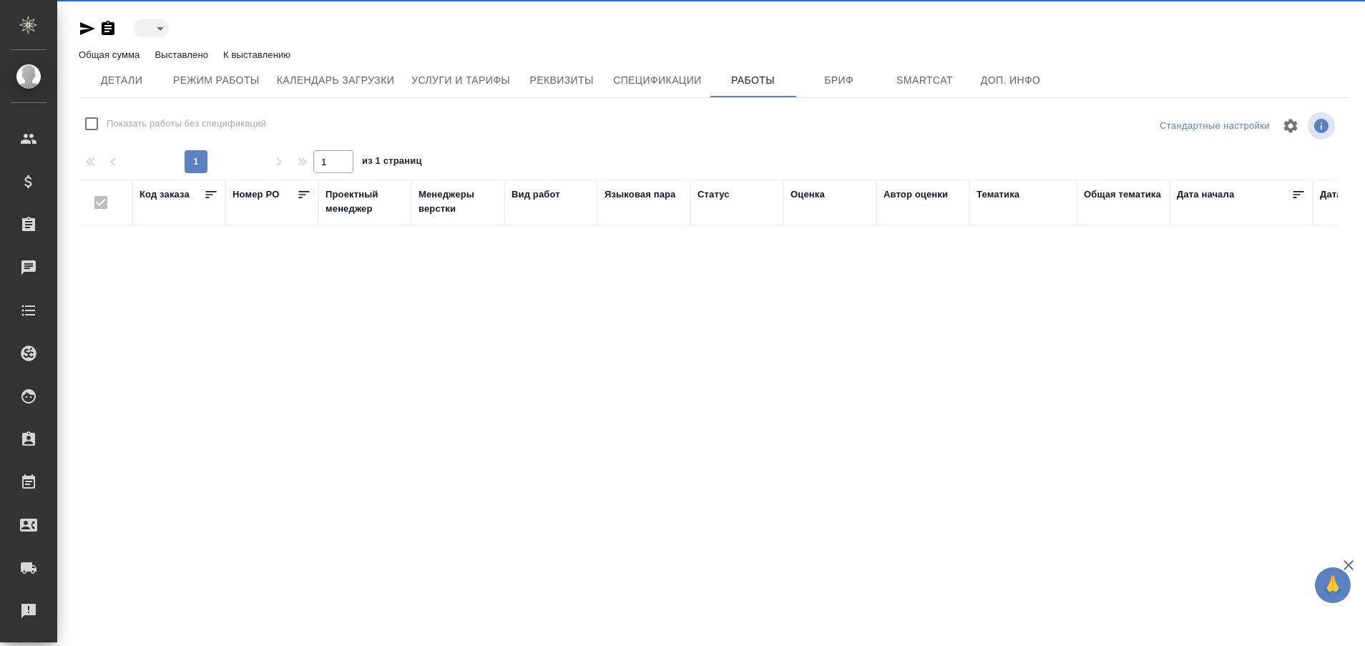
type input "active"
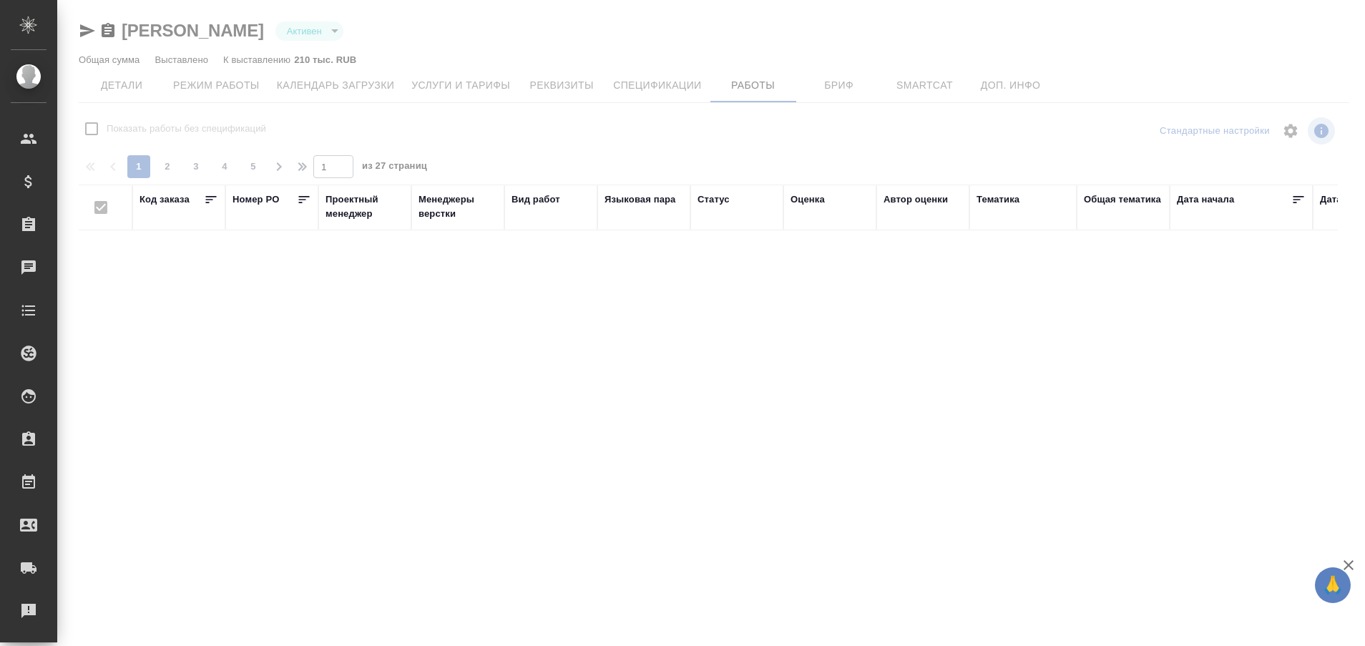
checkbox input "false"
